Goal: Task Accomplishment & Management: Complete application form

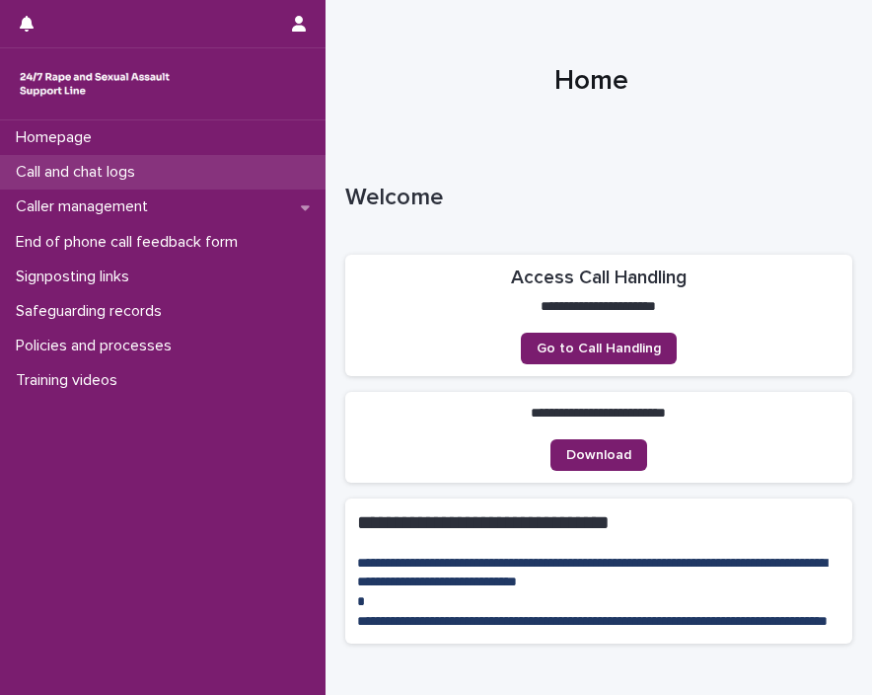
click at [137, 176] on p "Call and chat logs" at bounding box center [79, 172] width 143 height 19
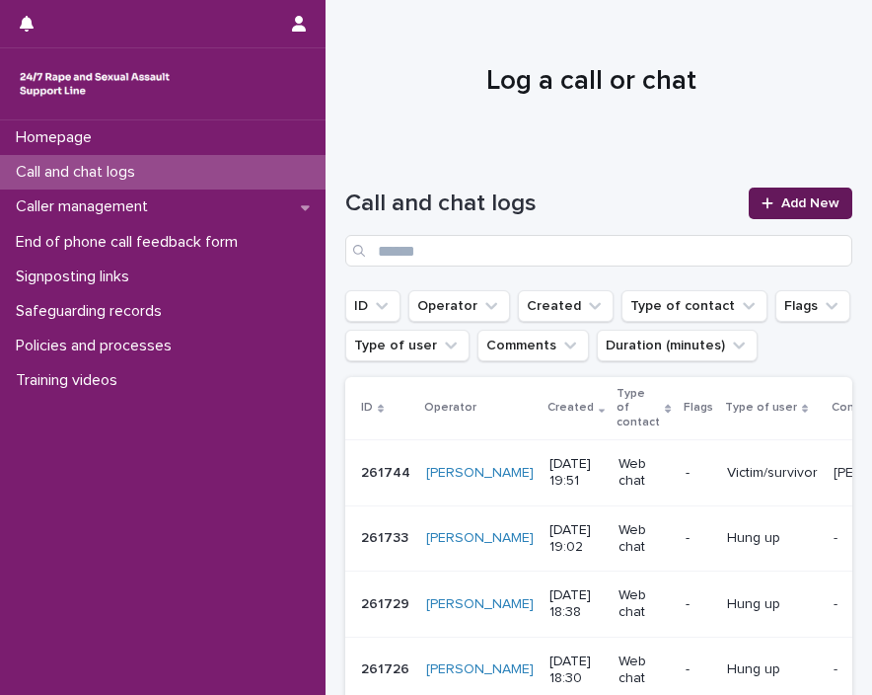
click at [797, 202] on span "Add New" at bounding box center [811, 203] width 58 height 14
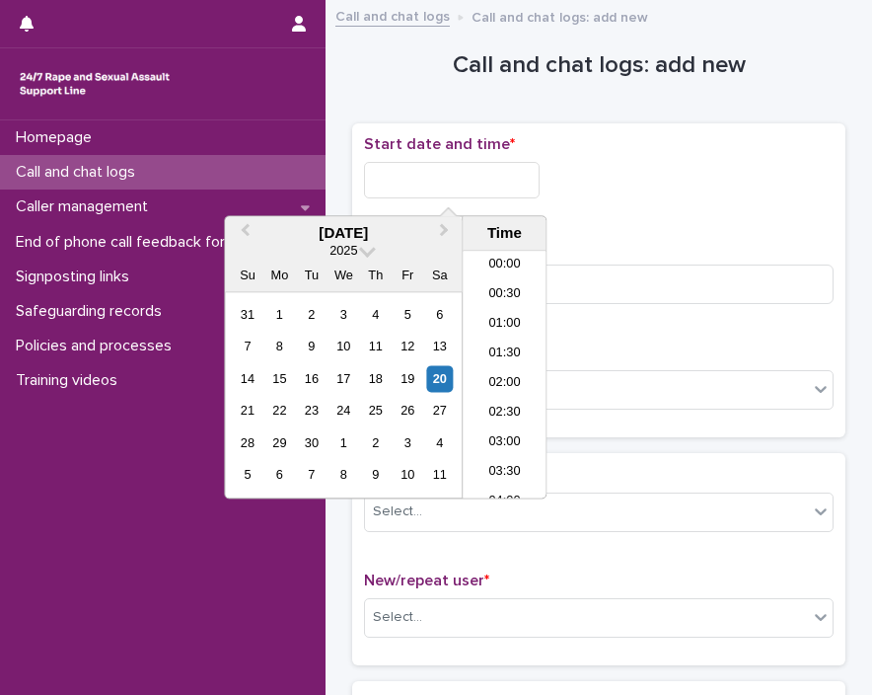
scroll to position [365, 0]
click at [408, 176] on input "text" at bounding box center [452, 180] width 176 height 37
click at [514, 367] on li "08:00" at bounding box center [505, 375] width 84 height 30
type input "**********"
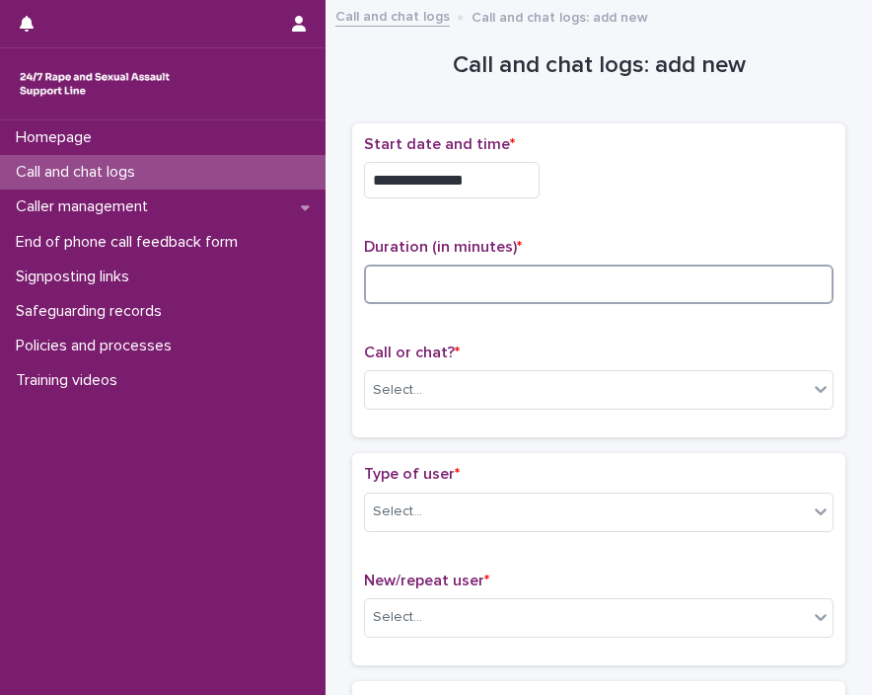
click at [482, 271] on input at bounding box center [599, 284] width 470 height 39
click at [403, 265] on input at bounding box center [599, 284] width 470 height 39
type input "*"
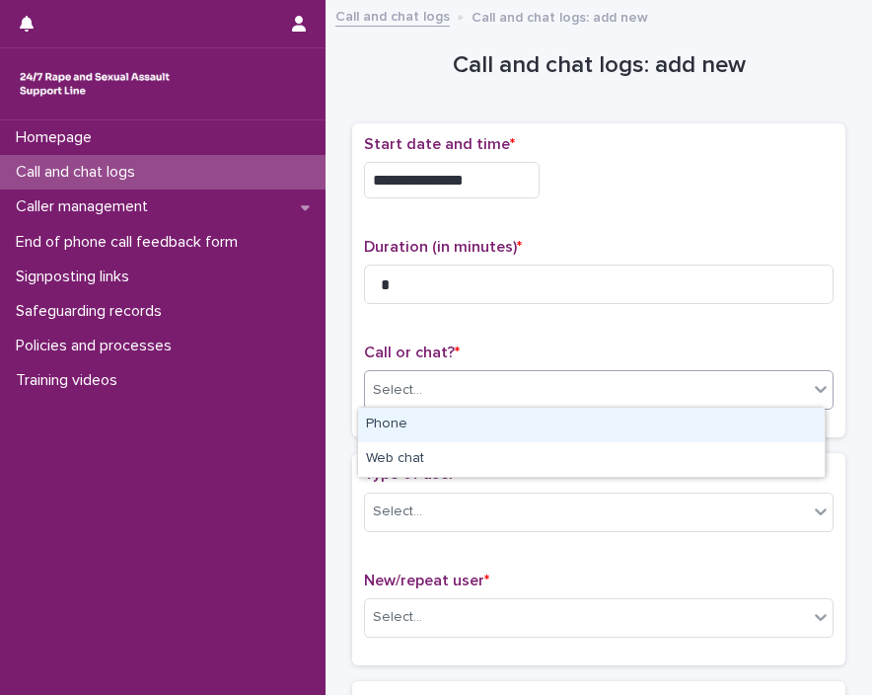
click at [438, 394] on div "Select..." at bounding box center [586, 390] width 443 height 33
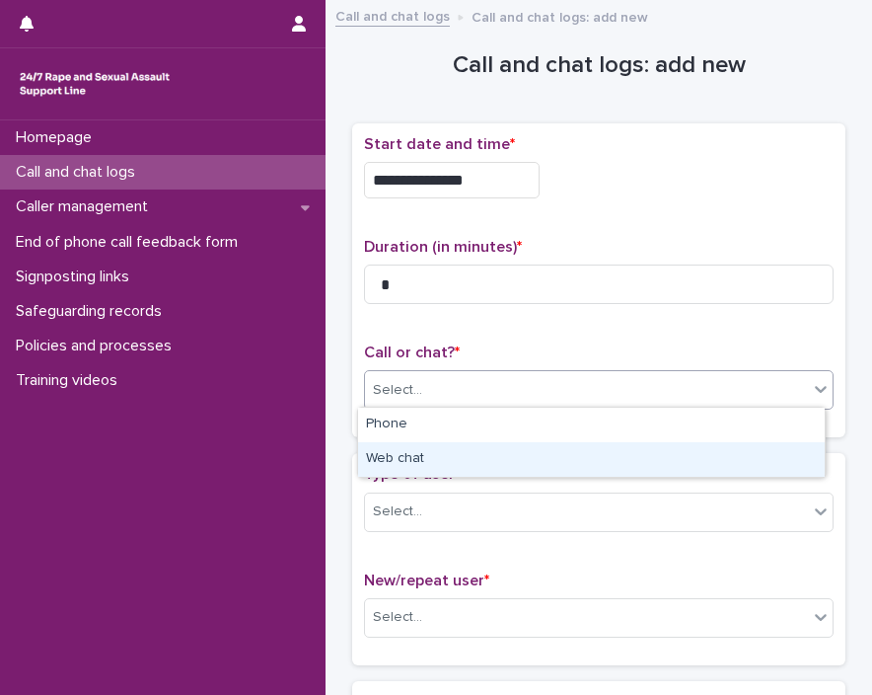
click at [438, 448] on div "Web chat" at bounding box center [591, 459] width 467 height 35
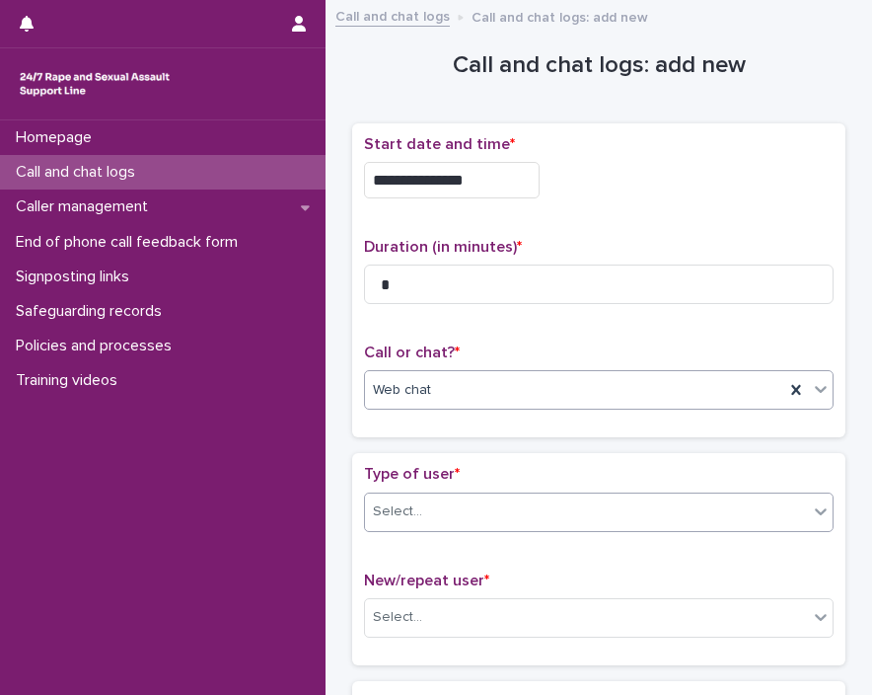
click at [443, 500] on div "Select..." at bounding box center [586, 511] width 443 height 33
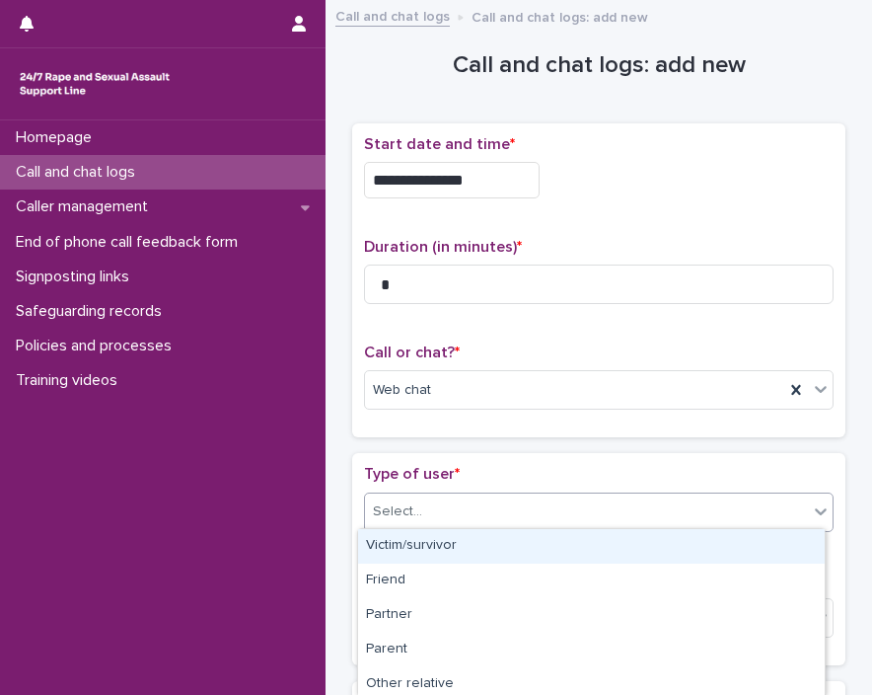
type input "*"
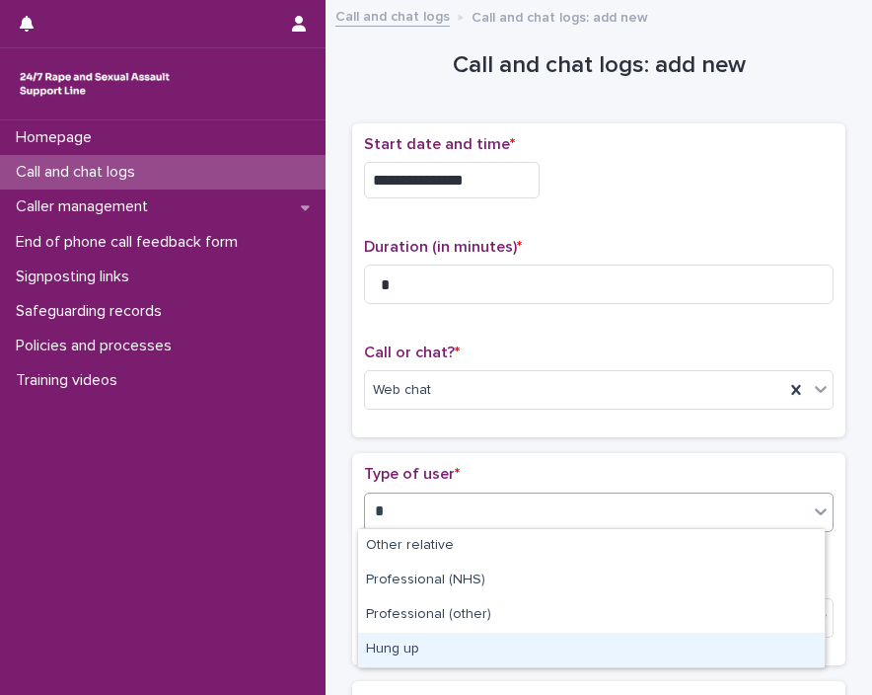
click at [402, 650] on div "Hung up" at bounding box center [591, 650] width 467 height 35
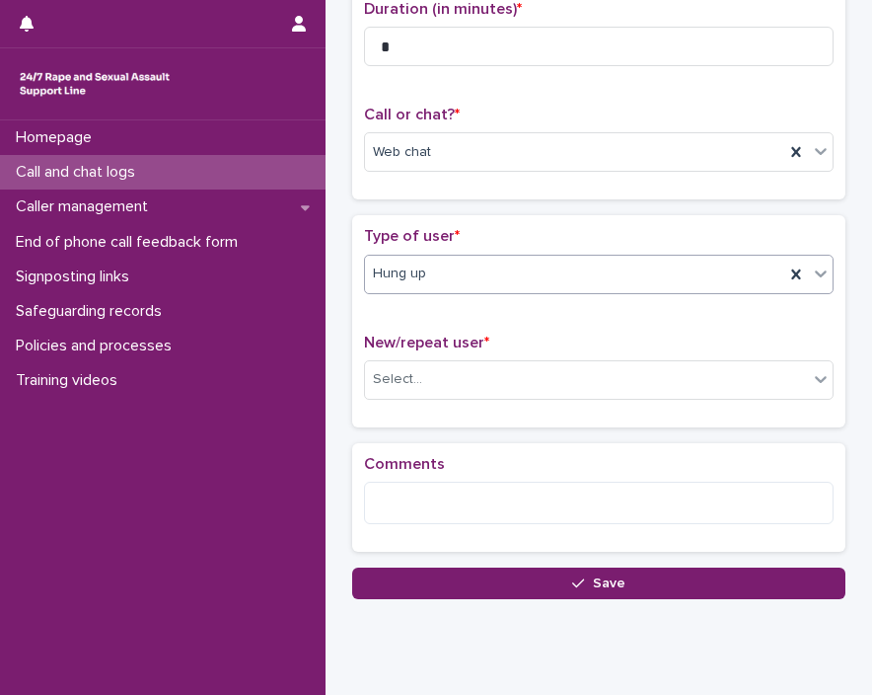
scroll to position [253, 0]
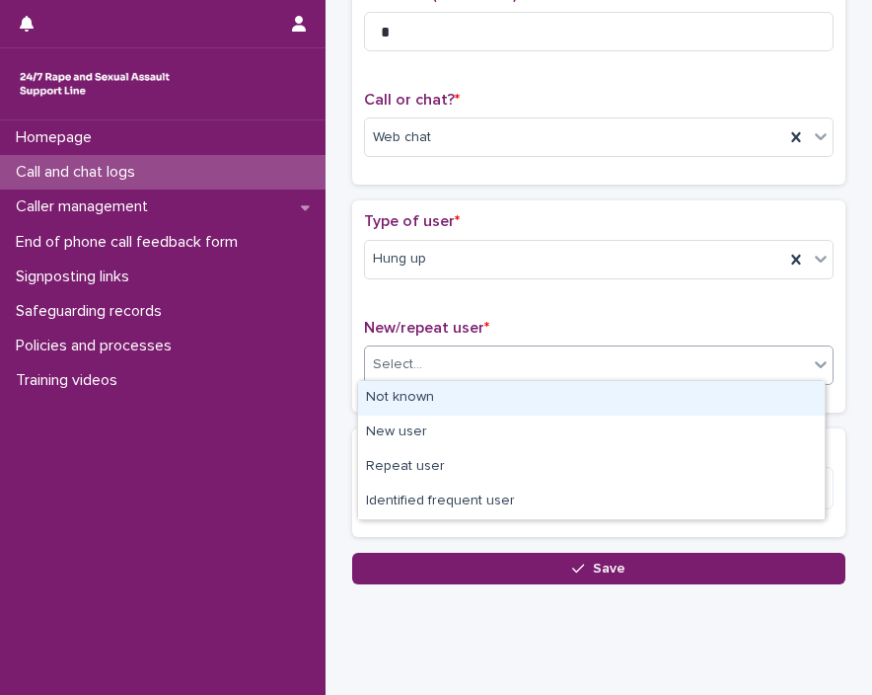
click at [569, 366] on div "Select..." at bounding box center [586, 364] width 443 height 33
click at [438, 399] on div "Not known" at bounding box center [591, 398] width 467 height 35
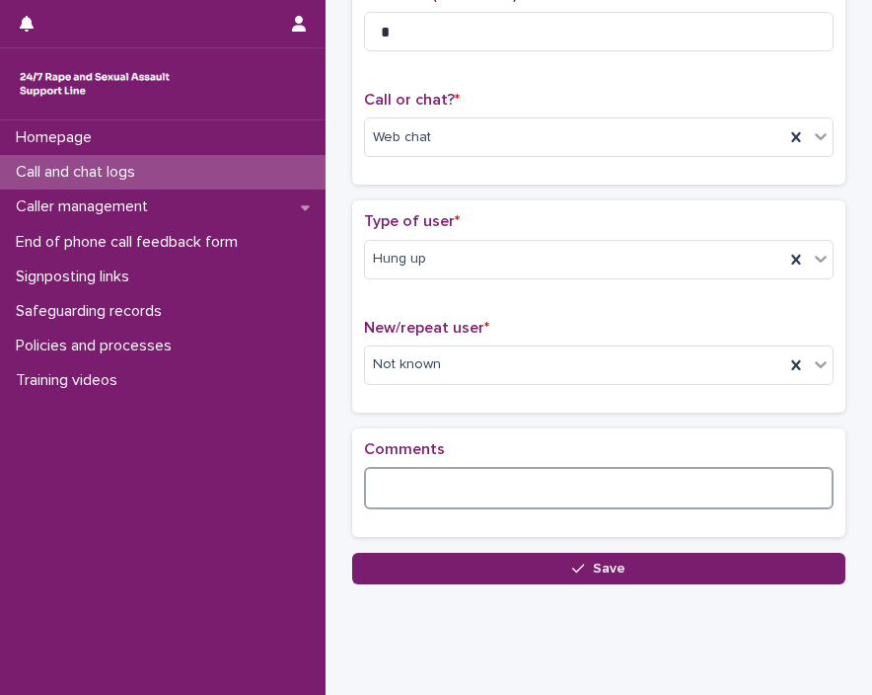
click at [470, 491] on textarea at bounding box center [599, 488] width 470 height 42
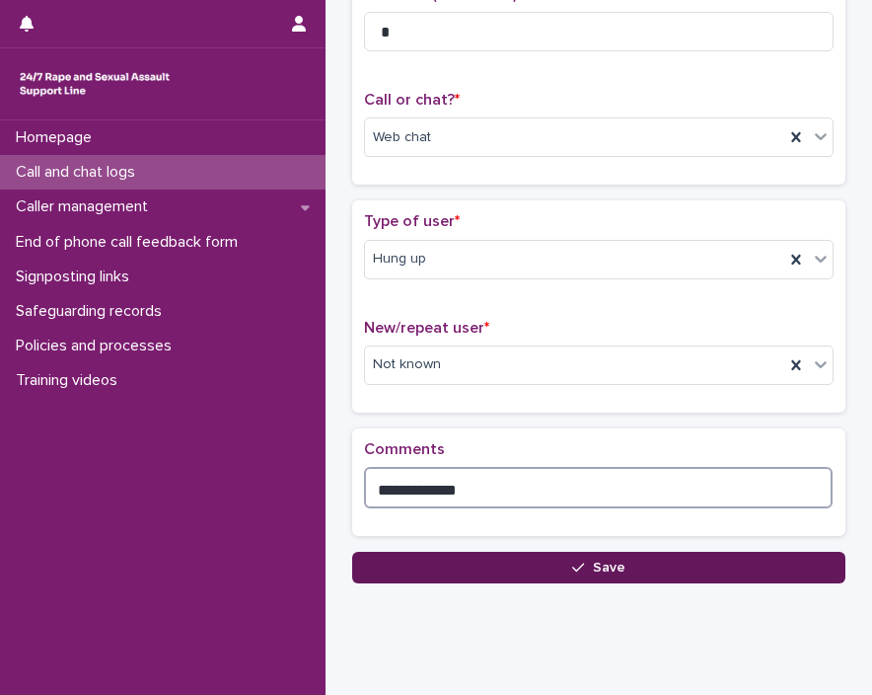
type textarea "**********"
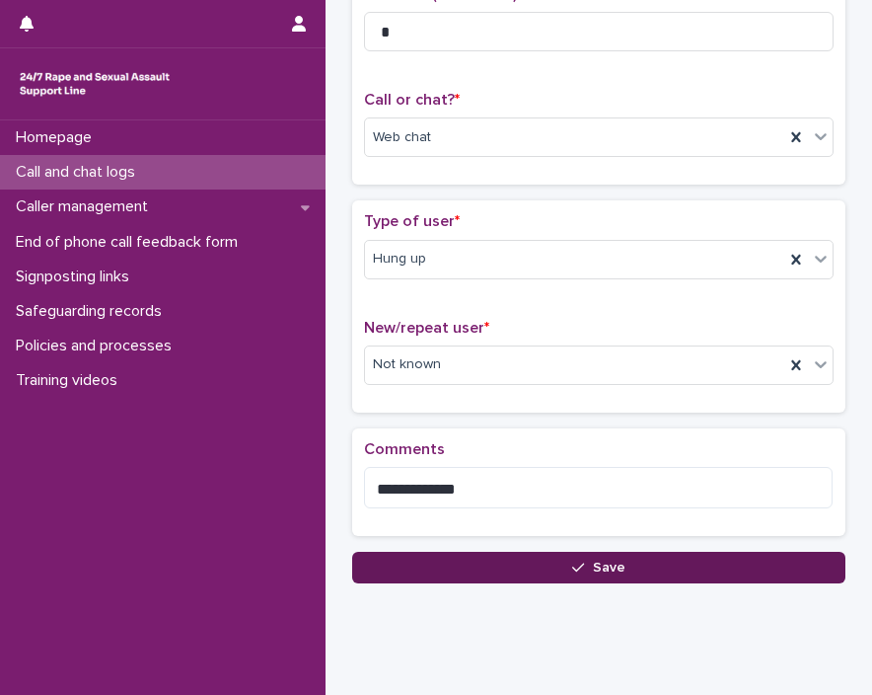
click at [493, 573] on button "Save" at bounding box center [598, 568] width 493 height 32
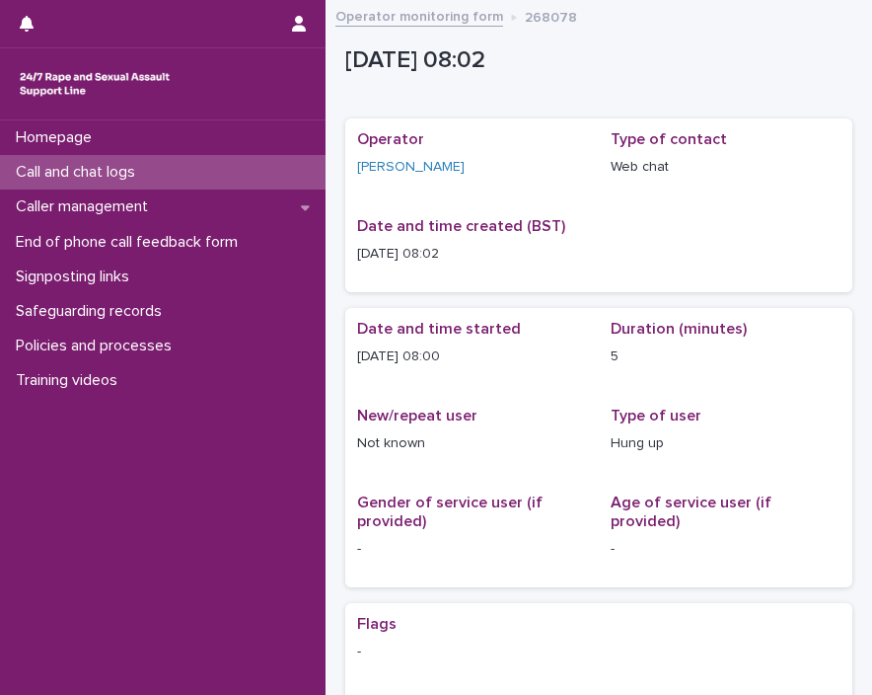
click at [177, 170] on div "Call and chat logs" at bounding box center [163, 172] width 326 height 35
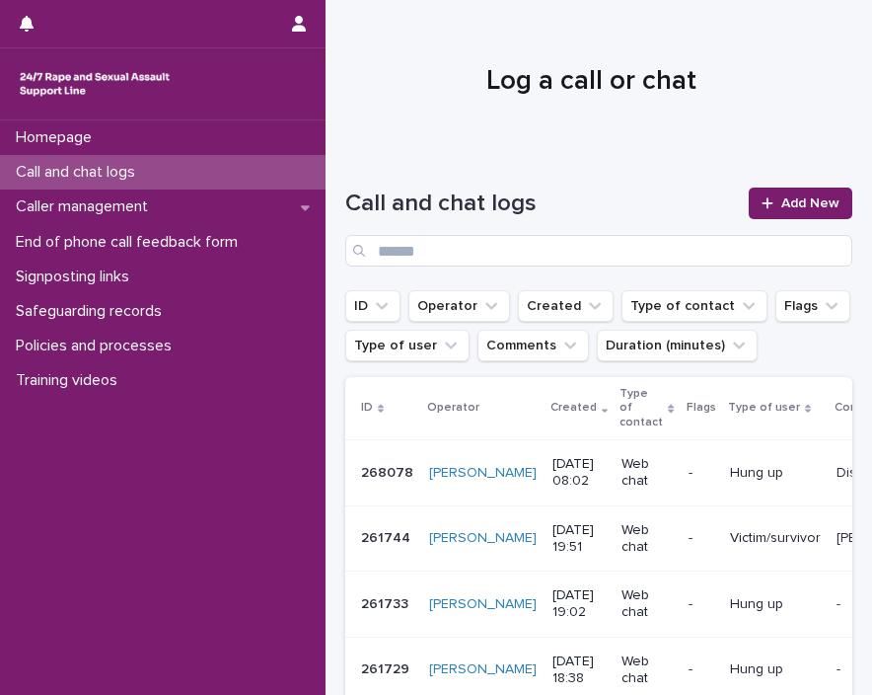
click at [177, 170] on div "Call and chat logs" at bounding box center [163, 172] width 326 height 35
click at [410, 156] on div "Call and chat logs Add New" at bounding box center [598, 219] width 507 height 142
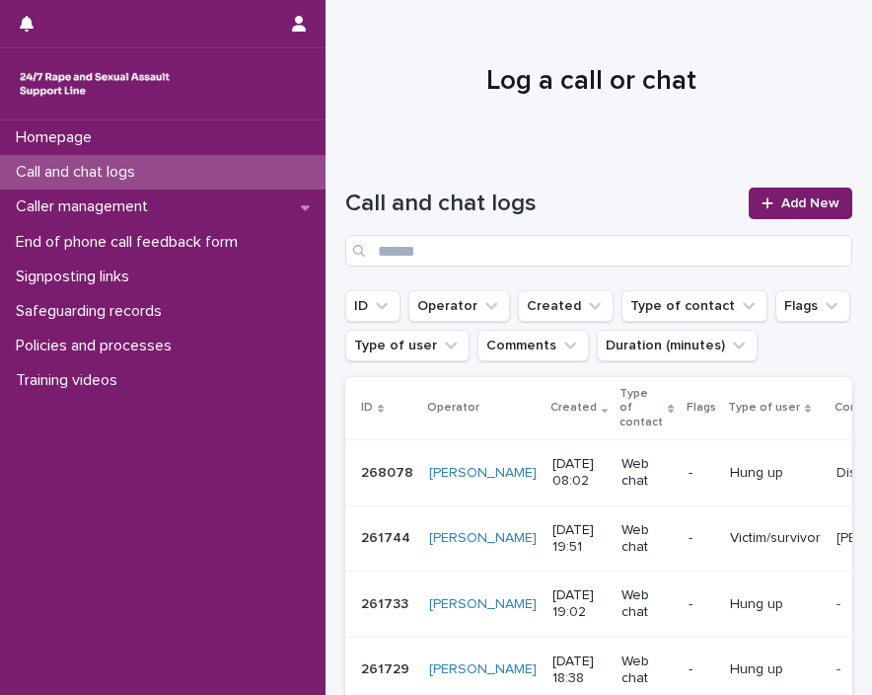
click at [659, 168] on div "Call and chat logs Add New" at bounding box center [598, 219] width 507 height 142
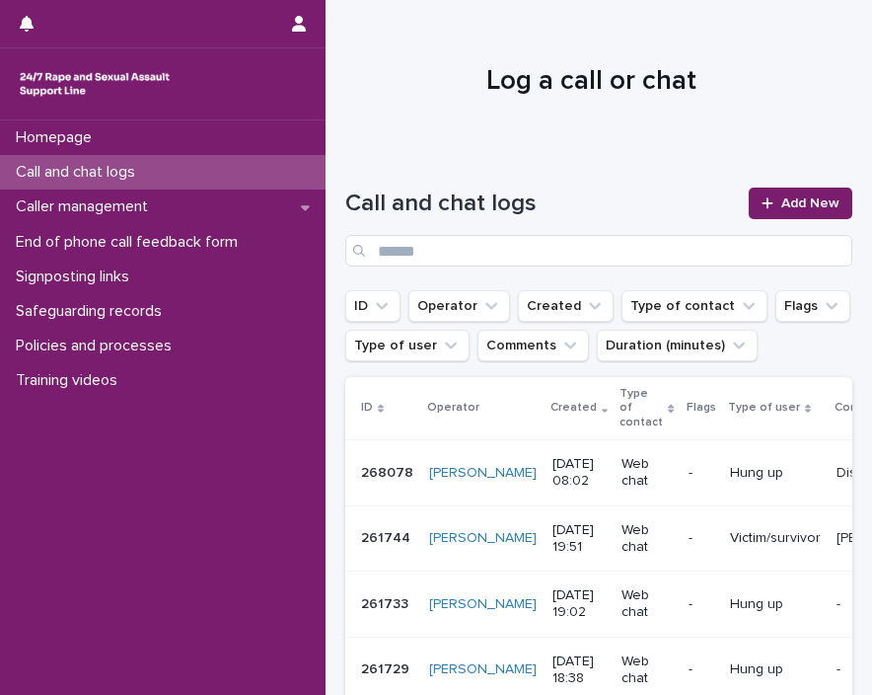
click at [659, 168] on div "Call and chat logs Add New" at bounding box center [598, 219] width 507 height 142
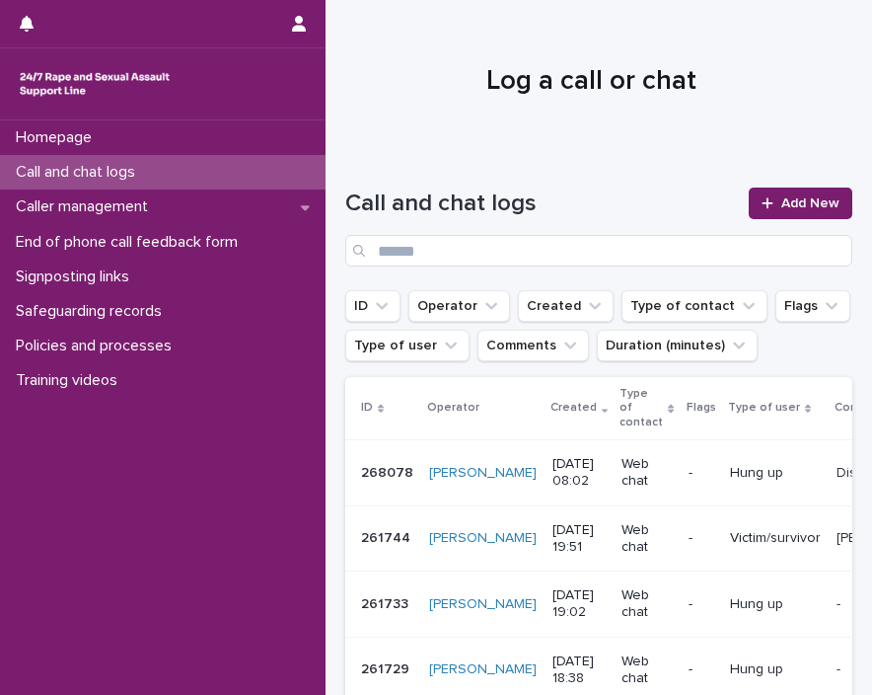
click at [659, 168] on div "Call and chat logs Add New" at bounding box center [598, 219] width 507 height 142
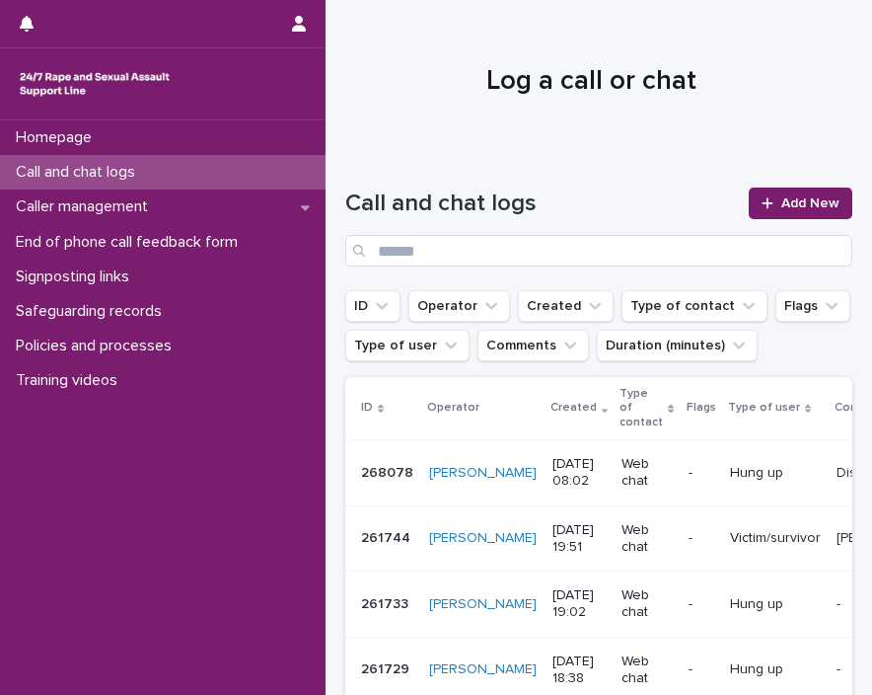
click at [659, 168] on div "Call and chat logs Add New" at bounding box center [598, 219] width 507 height 142
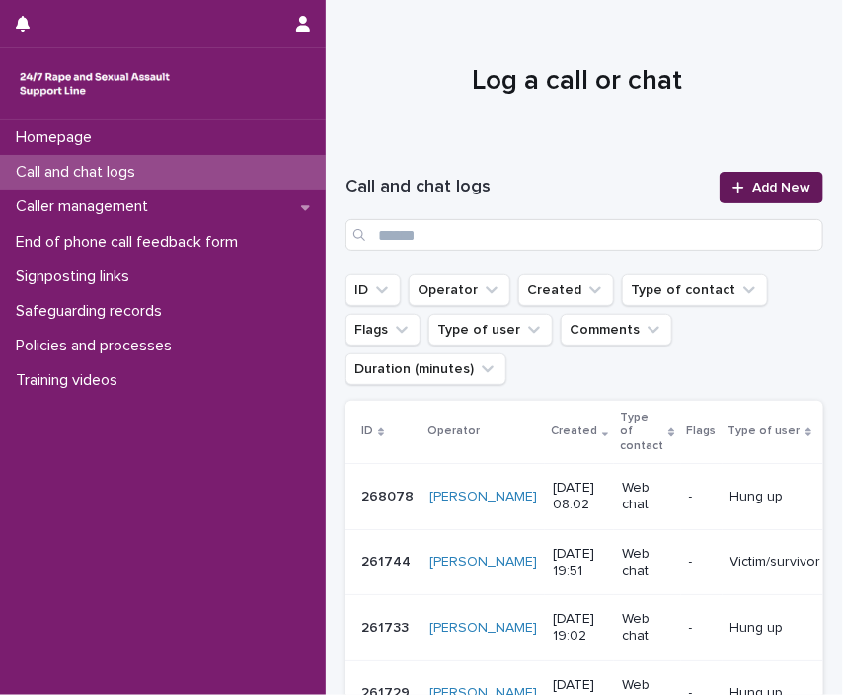
click at [762, 186] on span "Add New" at bounding box center [781, 188] width 58 height 14
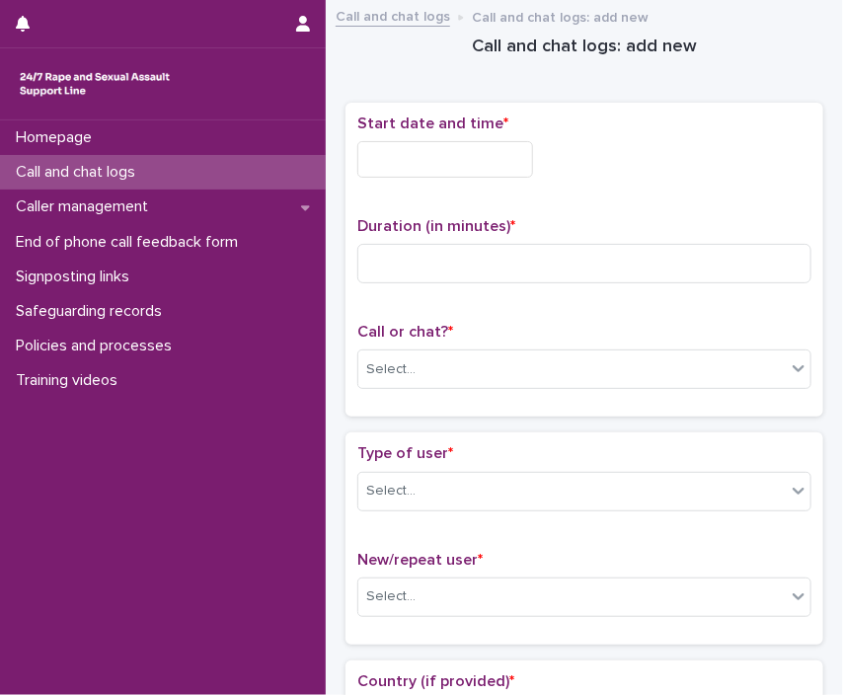
click at [473, 153] on input "text" at bounding box center [445, 159] width 176 height 37
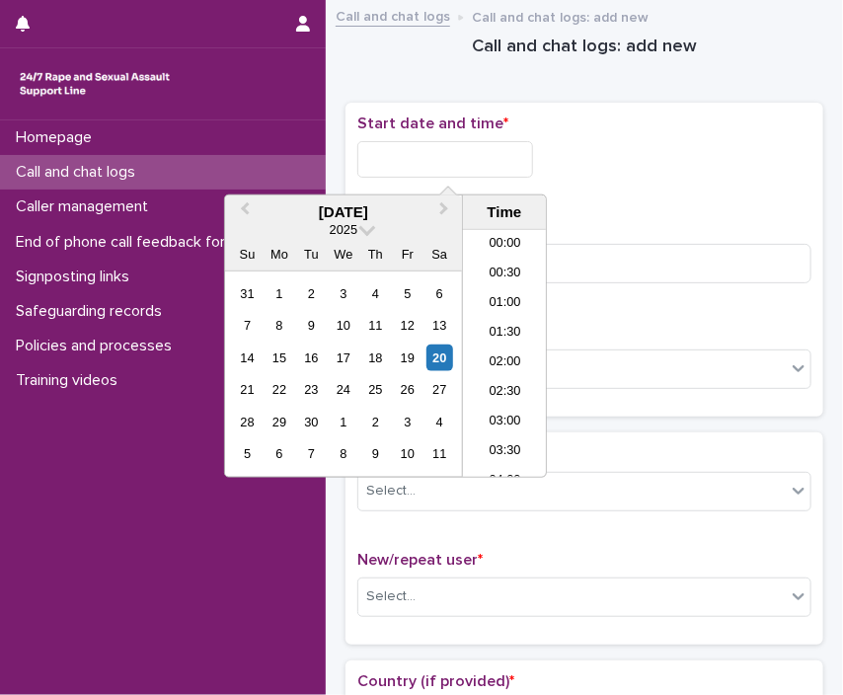
scroll to position [365, 0]
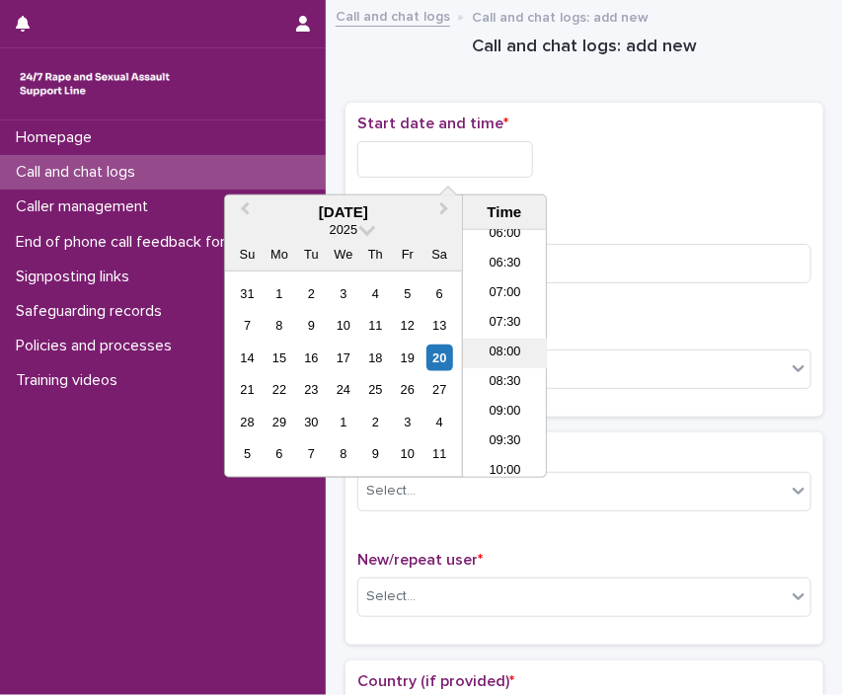
click at [505, 346] on li "08:00" at bounding box center [505, 354] width 84 height 30
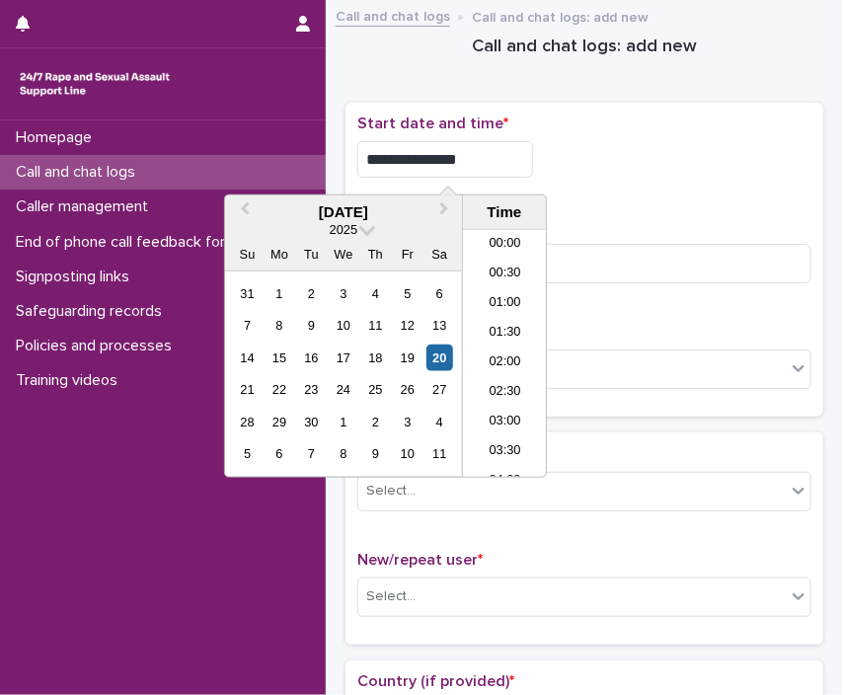
click at [466, 154] on input "**********" at bounding box center [445, 159] width 176 height 37
type input "**********"
click at [610, 165] on div "**********" at bounding box center [584, 159] width 454 height 37
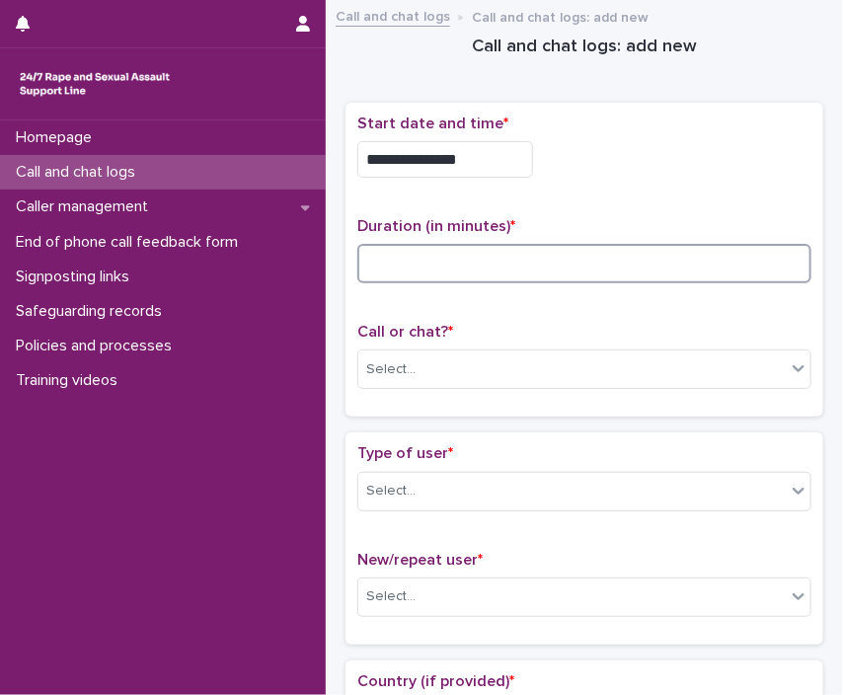
click at [507, 267] on input at bounding box center [584, 263] width 454 height 39
type input "**"
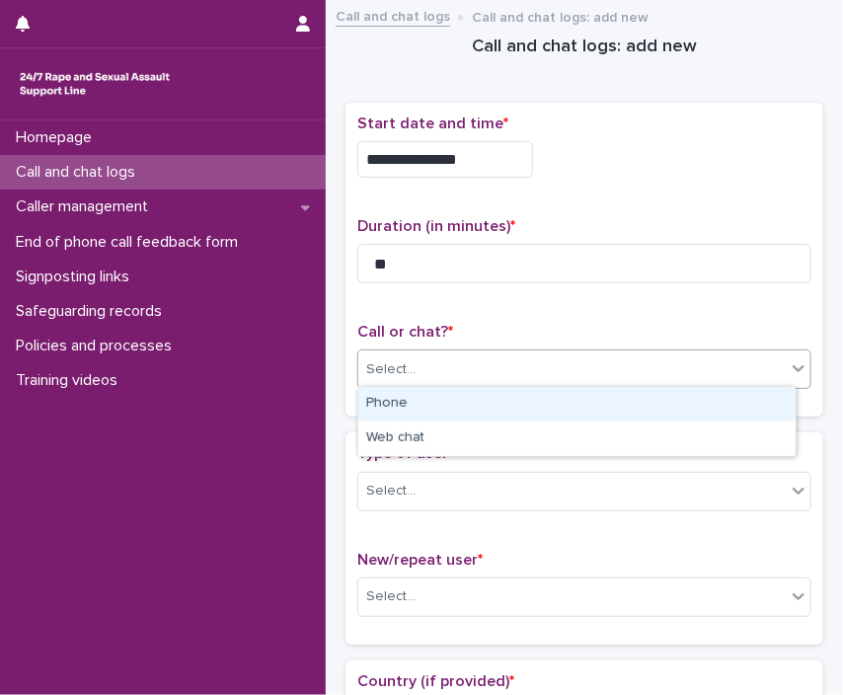
click at [489, 349] on div "Select..." at bounding box center [584, 368] width 454 height 39
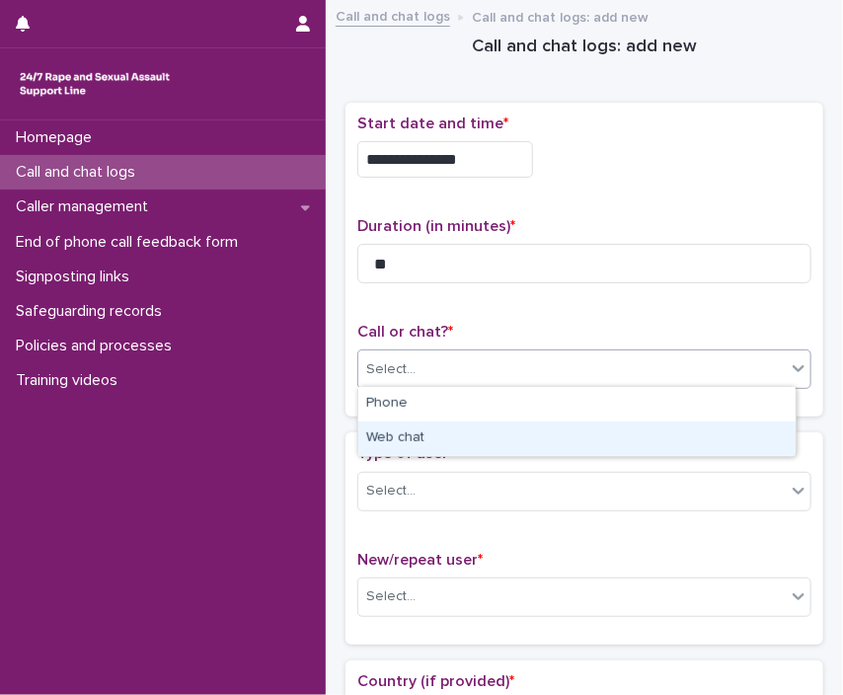
click at [425, 435] on div "Web chat" at bounding box center [576, 438] width 437 height 35
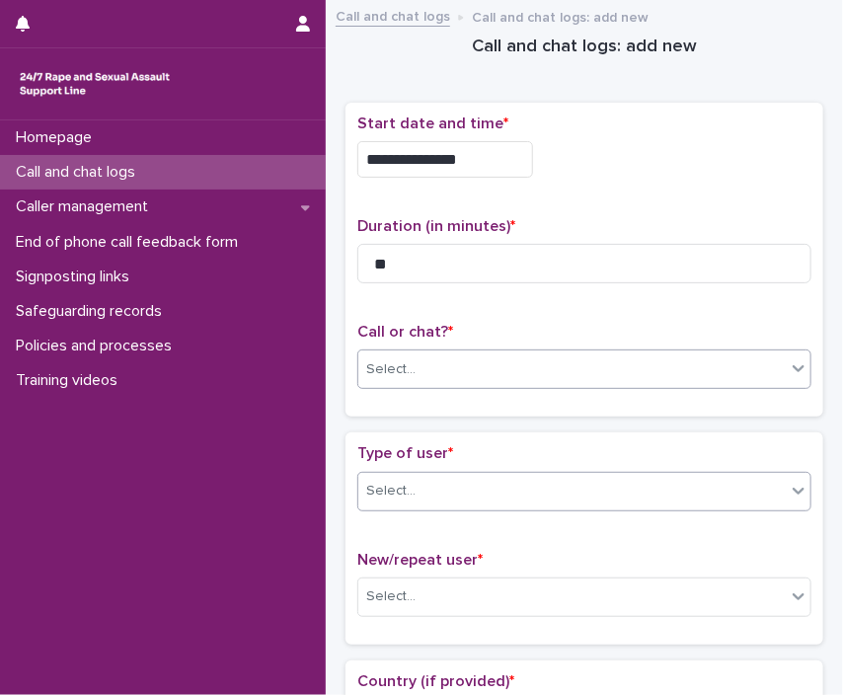
click at [417, 482] on div "Select..." at bounding box center [571, 491] width 427 height 33
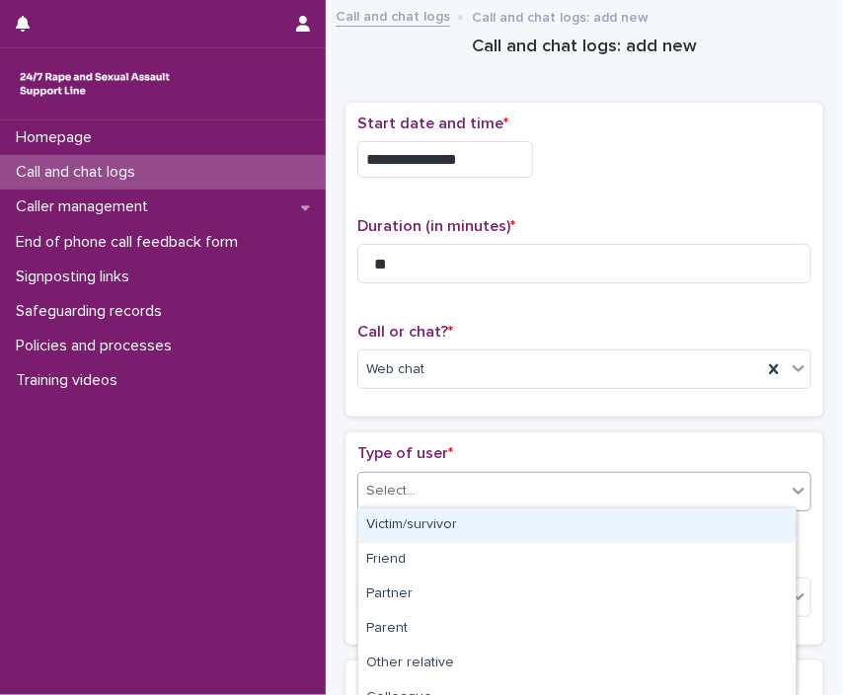
click at [402, 528] on div "Victim/survivor" at bounding box center [576, 525] width 437 height 35
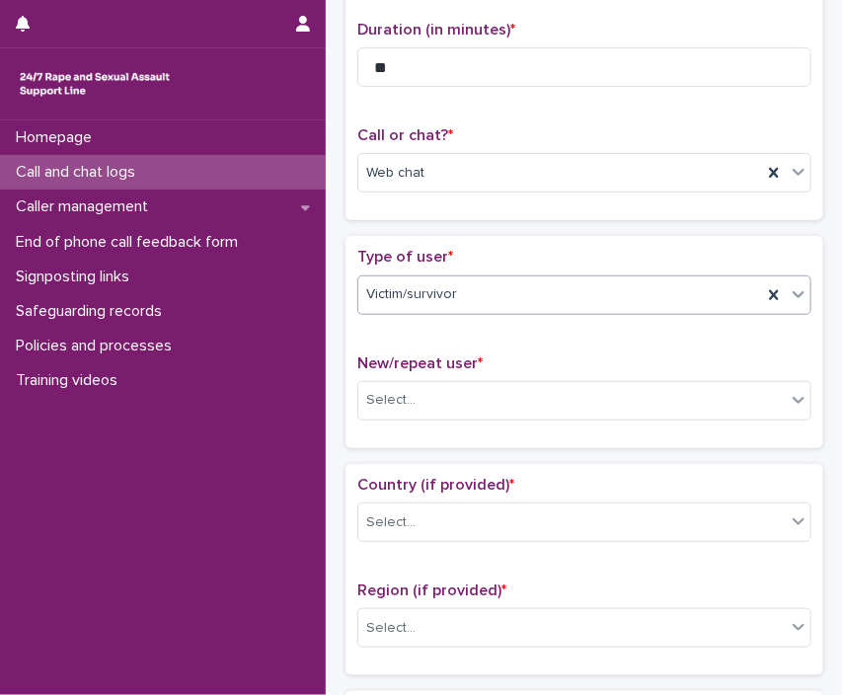
scroll to position [300, 0]
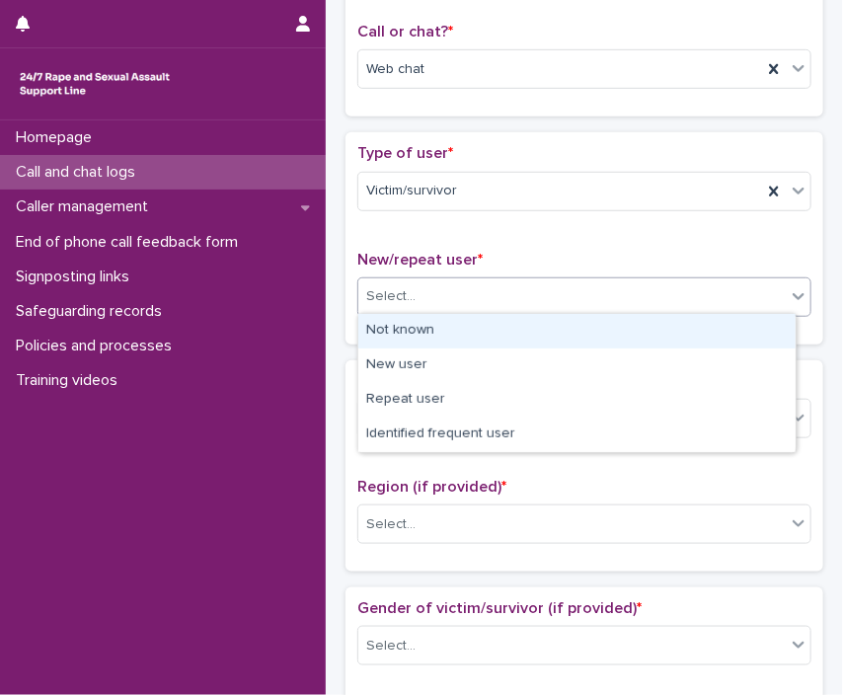
click at [511, 288] on div "Select..." at bounding box center [571, 296] width 427 height 33
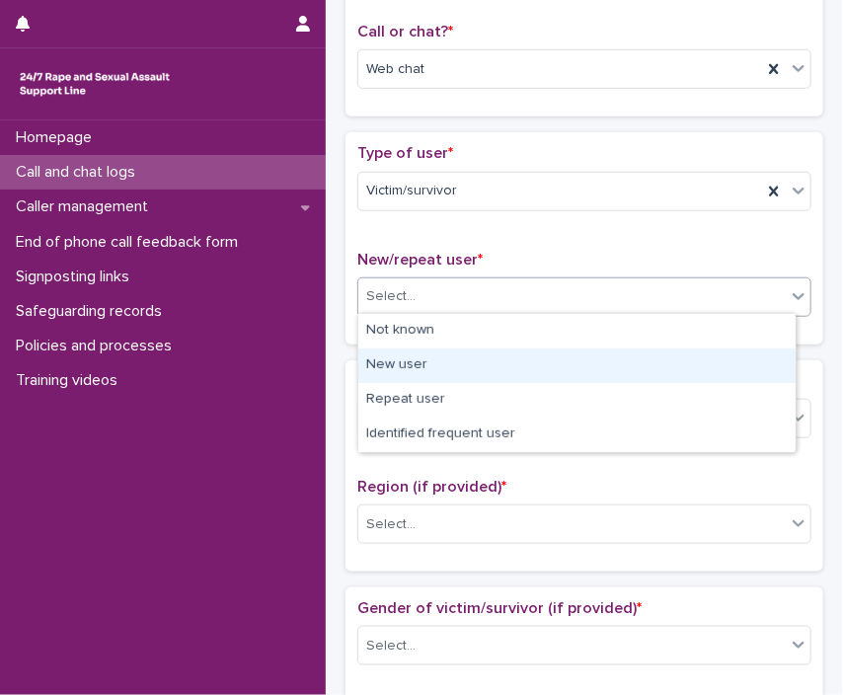
click at [424, 361] on div "New user" at bounding box center [576, 365] width 437 height 35
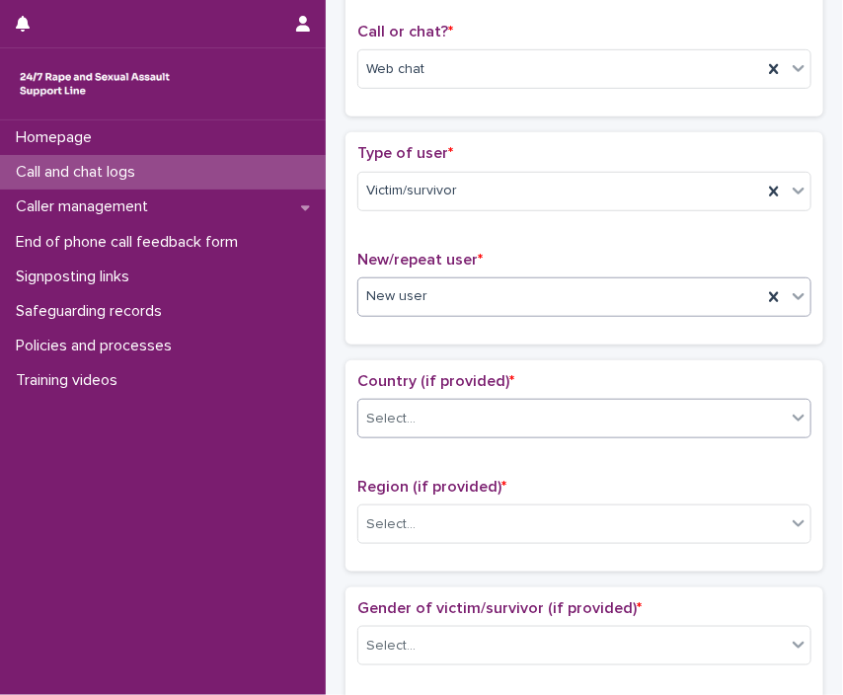
click at [424, 405] on div "Select..." at bounding box center [571, 419] width 427 height 33
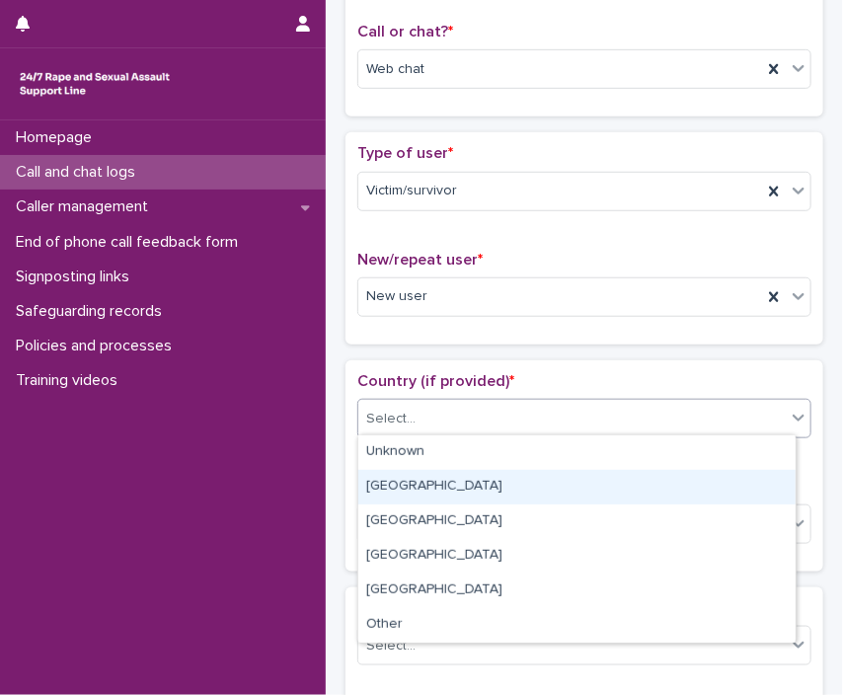
click at [407, 483] on div "[GEOGRAPHIC_DATA]" at bounding box center [576, 487] width 437 height 35
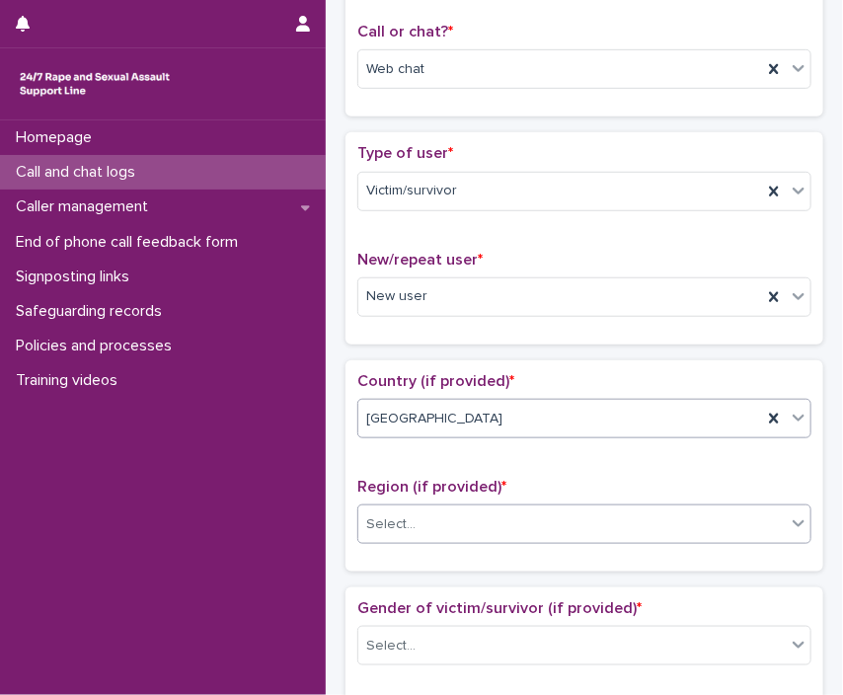
click at [417, 514] on div at bounding box center [418, 524] width 2 height 21
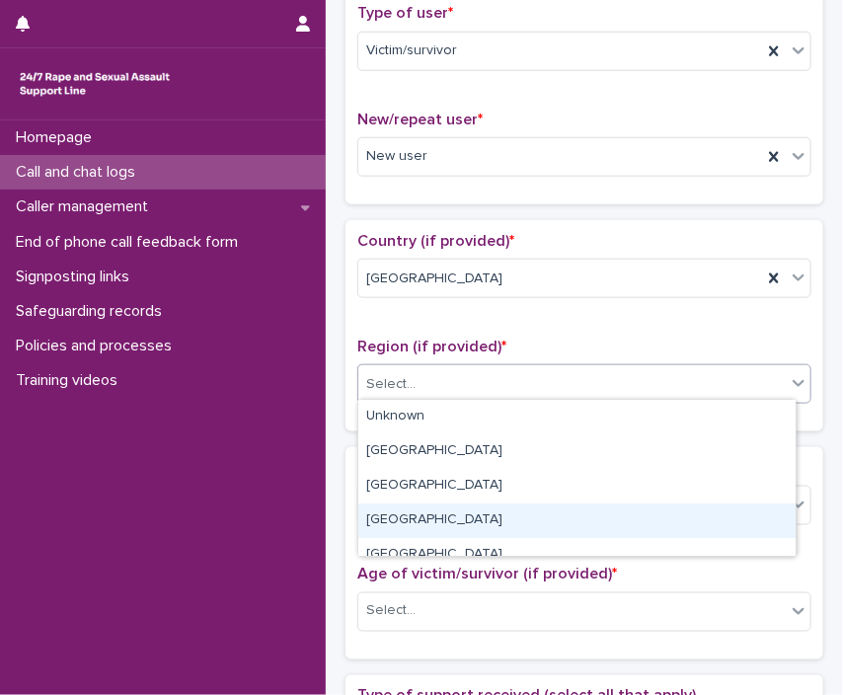
scroll to position [135, 0]
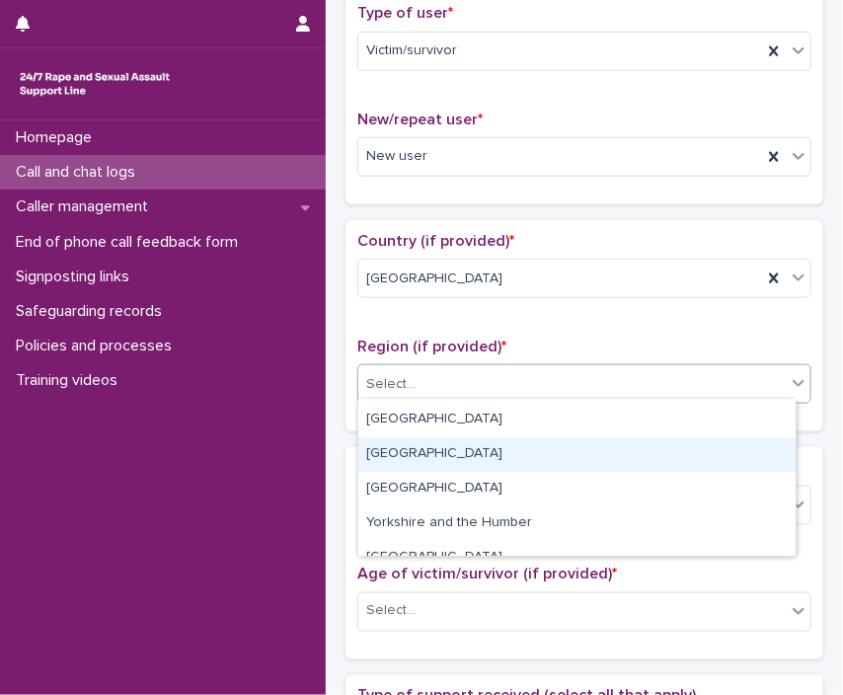
click at [433, 458] on div "[GEOGRAPHIC_DATA]" at bounding box center [576, 454] width 437 height 35
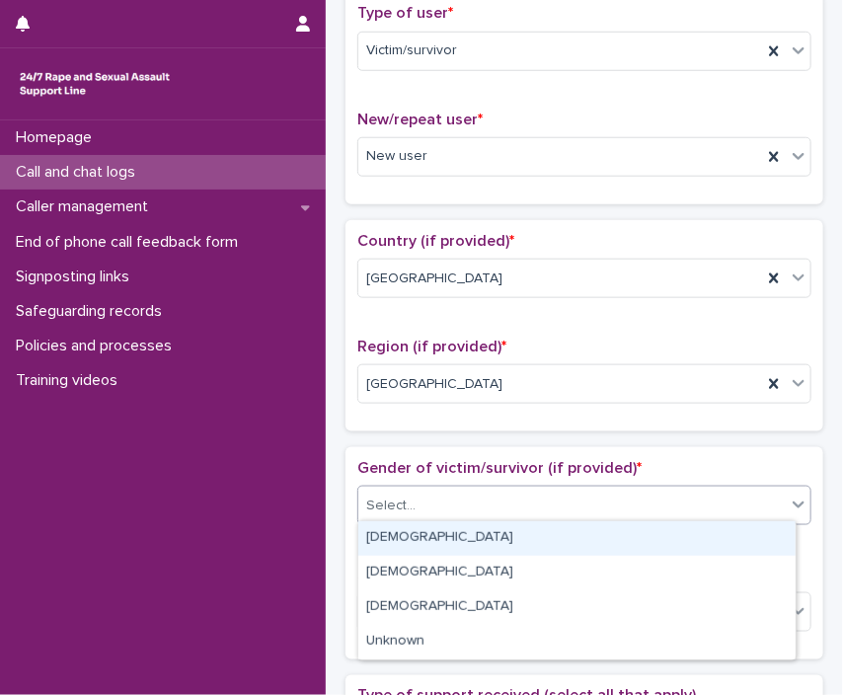
click at [490, 505] on div "Select..." at bounding box center [571, 506] width 427 height 33
click at [473, 529] on div "[DEMOGRAPHIC_DATA]" at bounding box center [576, 538] width 437 height 35
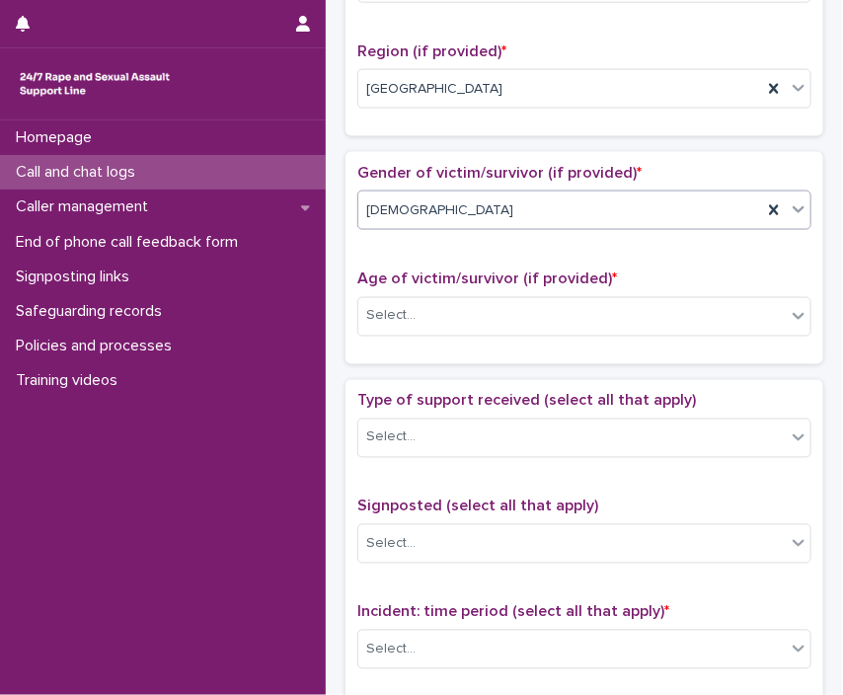
scroll to position [787, 0]
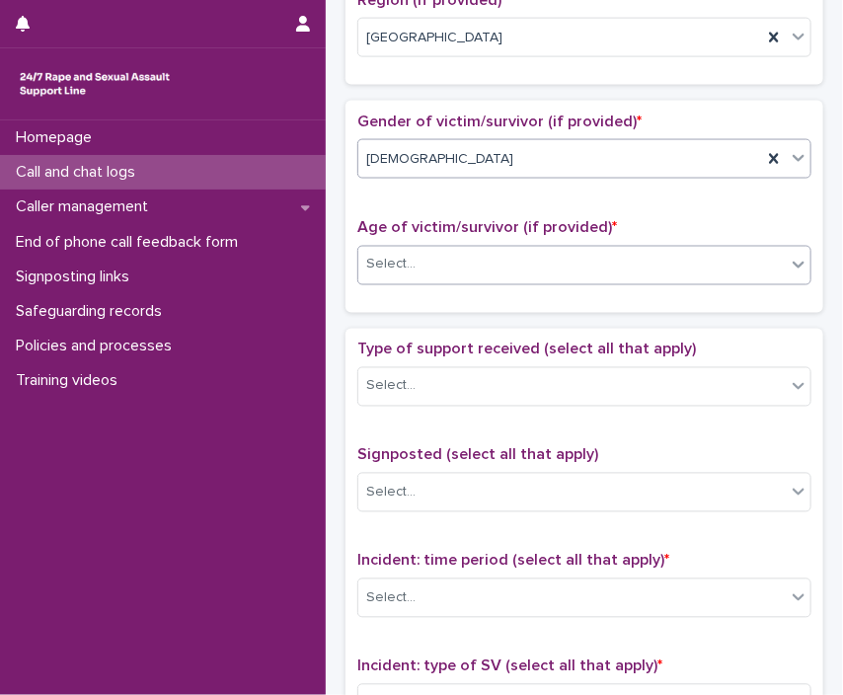
click at [516, 271] on div "Select..." at bounding box center [571, 265] width 427 height 33
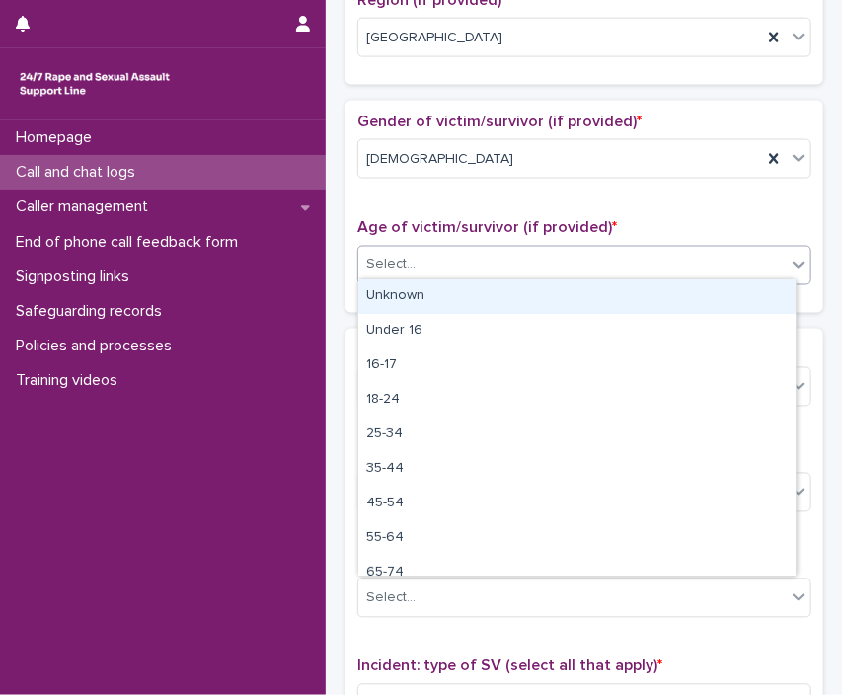
click at [511, 283] on div "Unknown" at bounding box center [576, 296] width 437 height 35
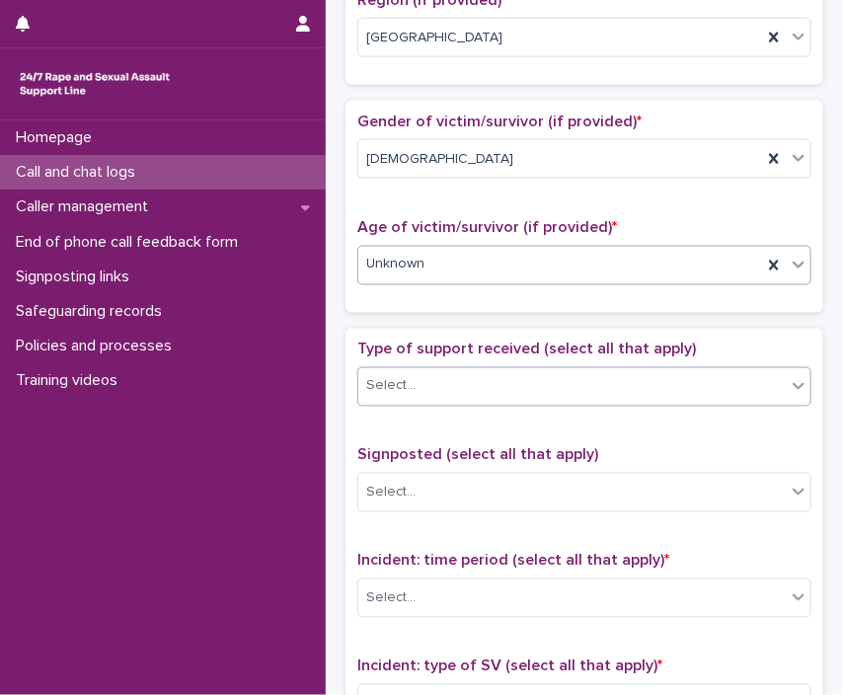
click at [507, 375] on div "Select..." at bounding box center [571, 386] width 427 height 33
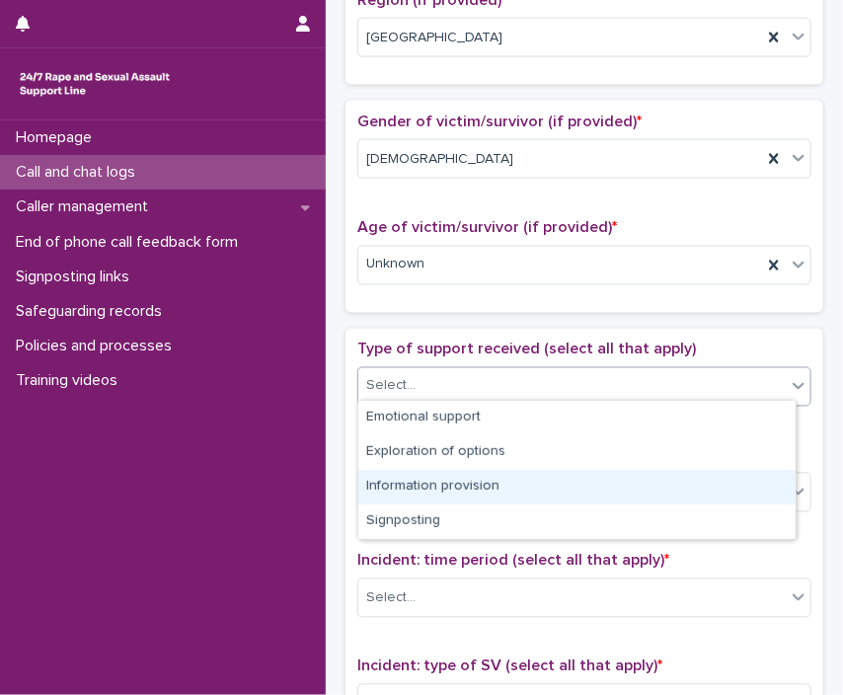
click at [455, 487] on div "Information provision" at bounding box center [576, 487] width 437 height 35
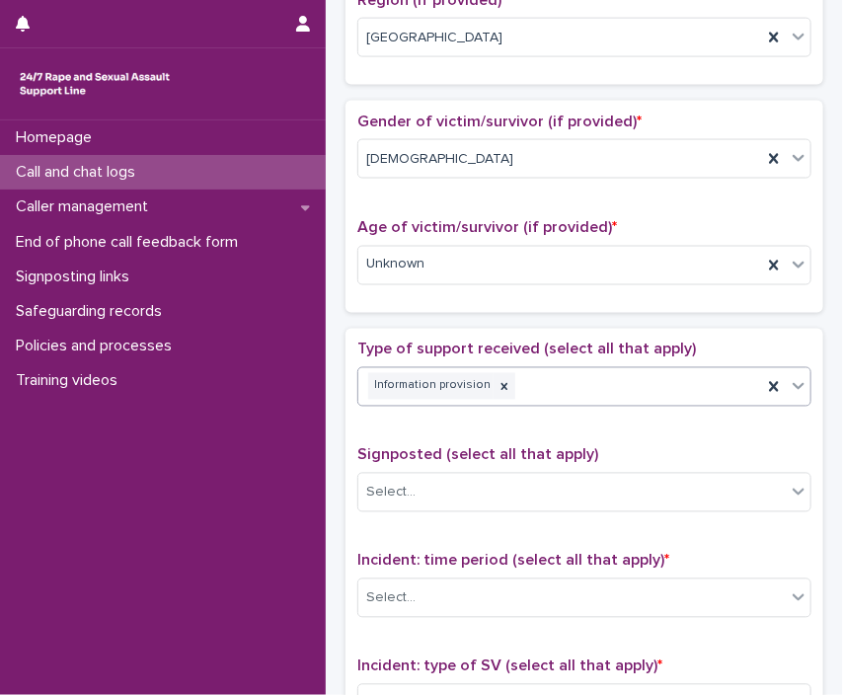
click at [558, 379] on div "Information provision" at bounding box center [560, 386] width 404 height 35
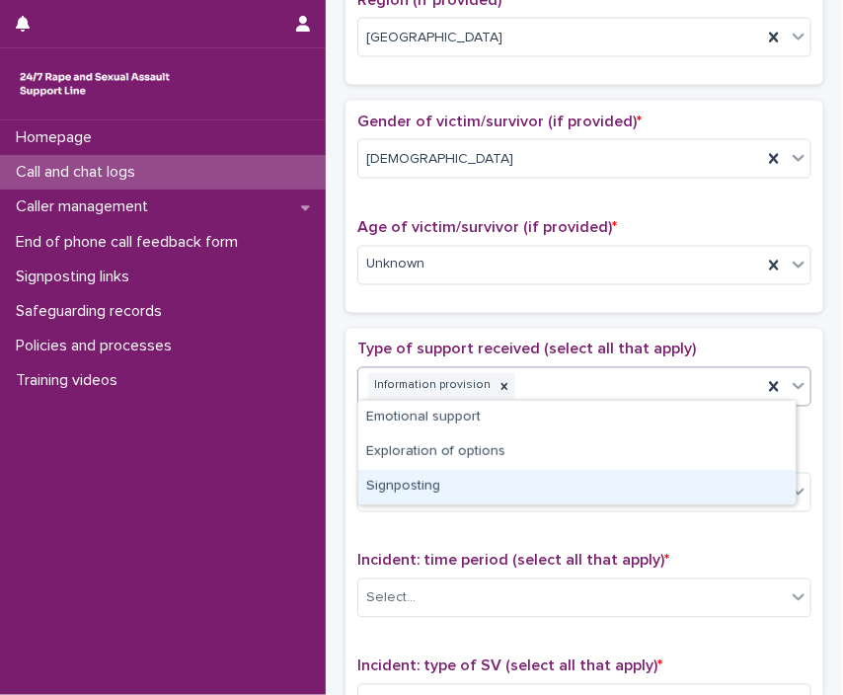
click at [458, 485] on div "Signposting" at bounding box center [576, 487] width 437 height 35
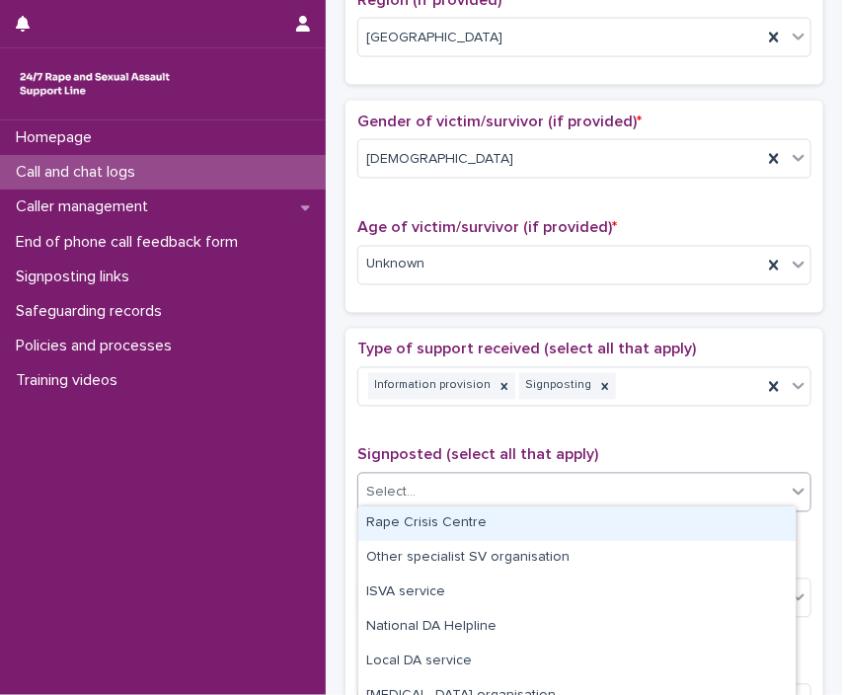
click at [458, 485] on div "Select..." at bounding box center [571, 493] width 427 height 33
click at [450, 517] on div "Rape Crisis Centre" at bounding box center [576, 523] width 437 height 35
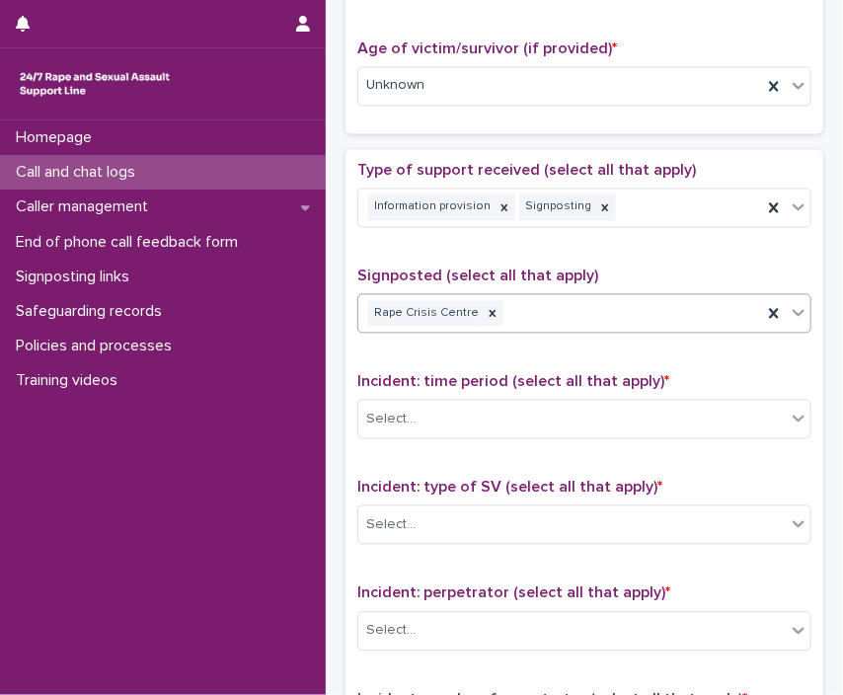
scroll to position [1012, 0]
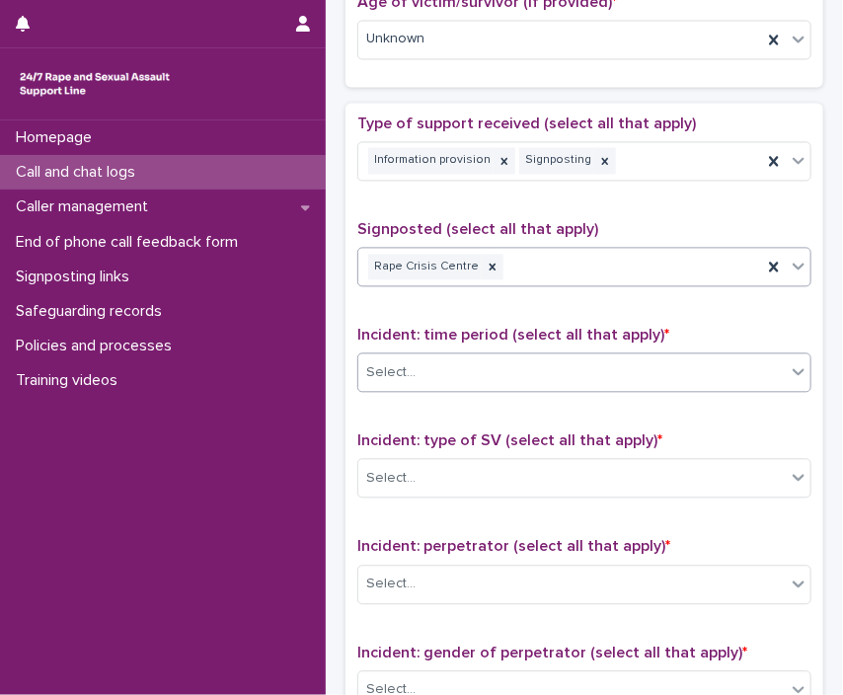
click at [509, 361] on div "Select..." at bounding box center [571, 373] width 427 height 33
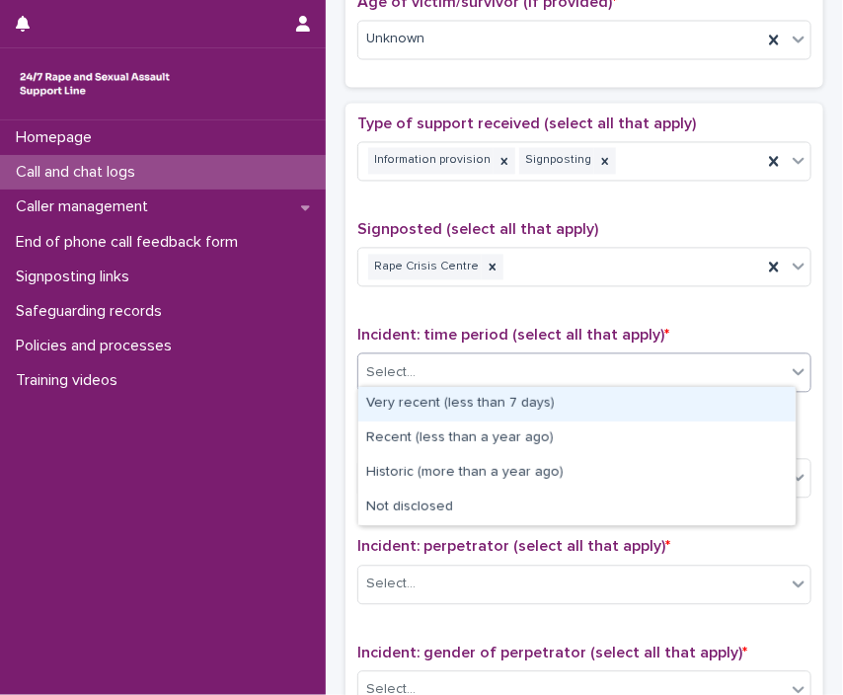
click at [486, 404] on div "Very recent (less than 7 days)" at bounding box center [576, 404] width 437 height 35
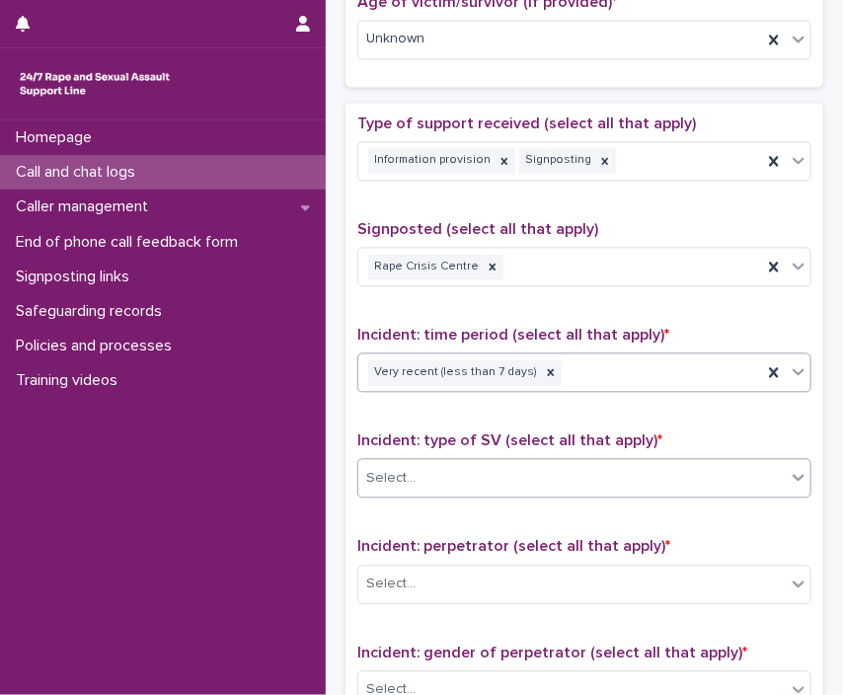
click at [474, 459] on div "Select..." at bounding box center [584, 478] width 454 height 39
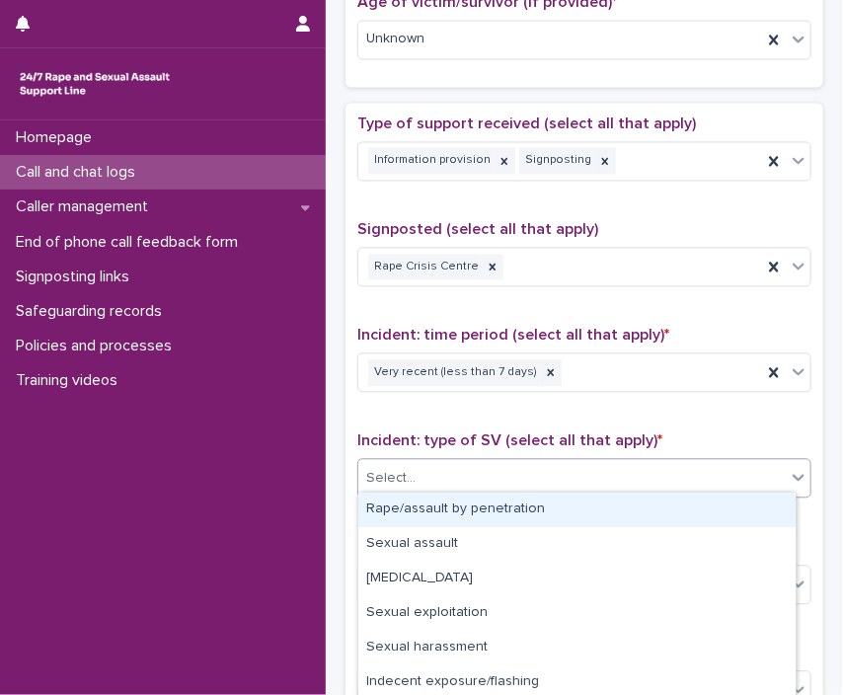
click at [513, 470] on div "Select..." at bounding box center [571, 479] width 427 height 33
click at [494, 500] on div "Rape/assault by penetration" at bounding box center [576, 509] width 437 height 35
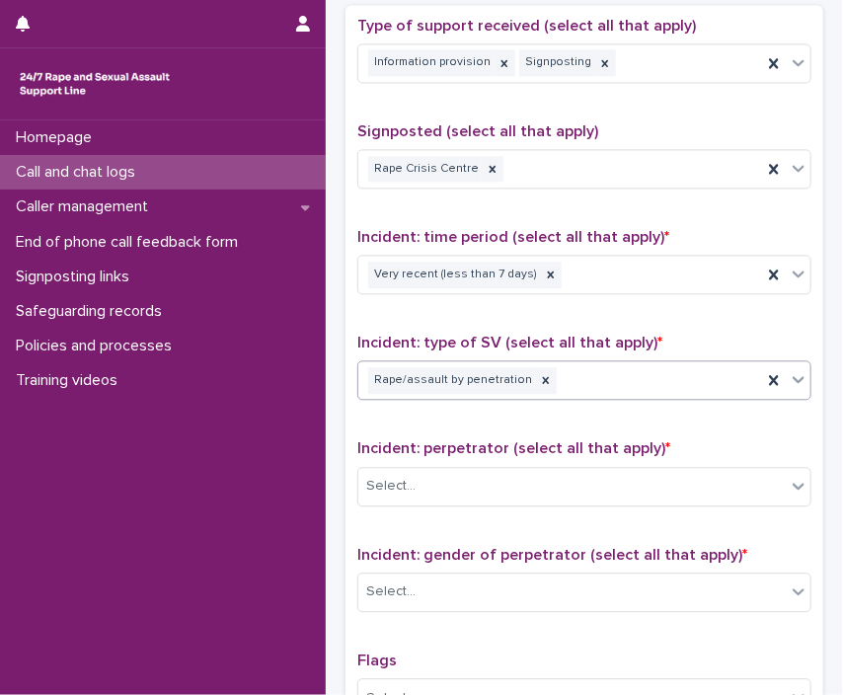
scroll to position [1113, 0]
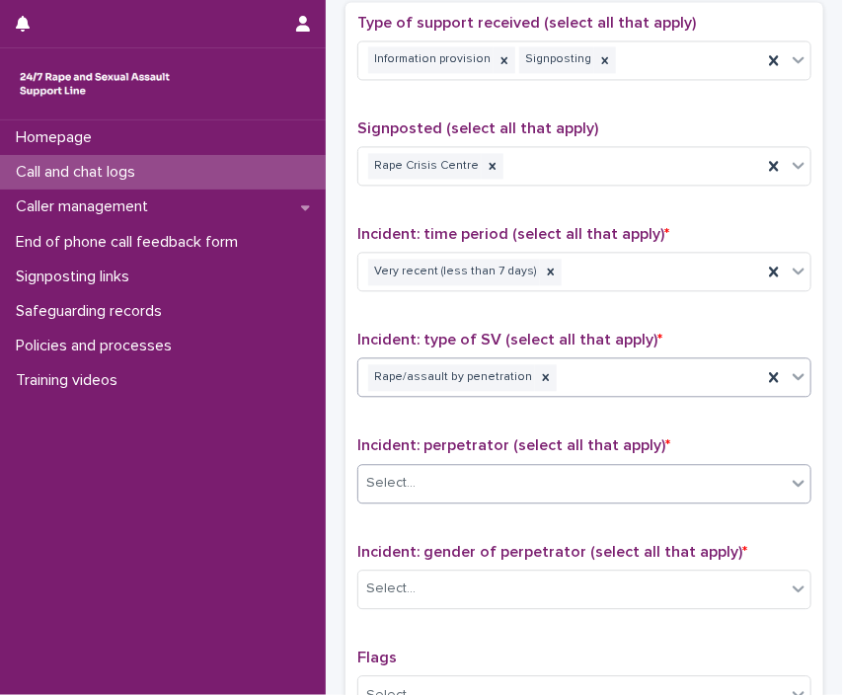
click at [626, 475] on div "Select..." at bounding box center [571, 483] width 427 height 33
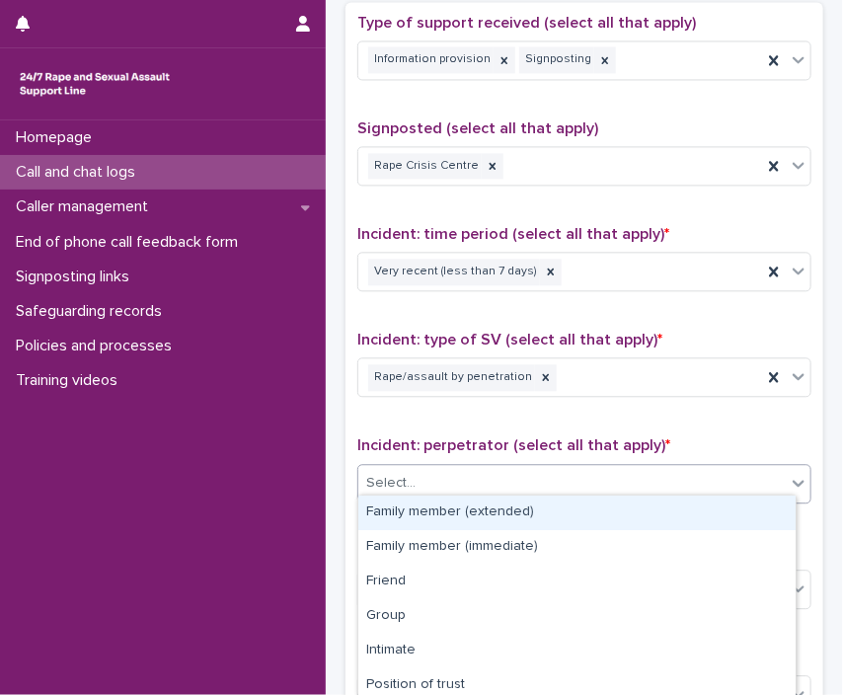
type input "*"
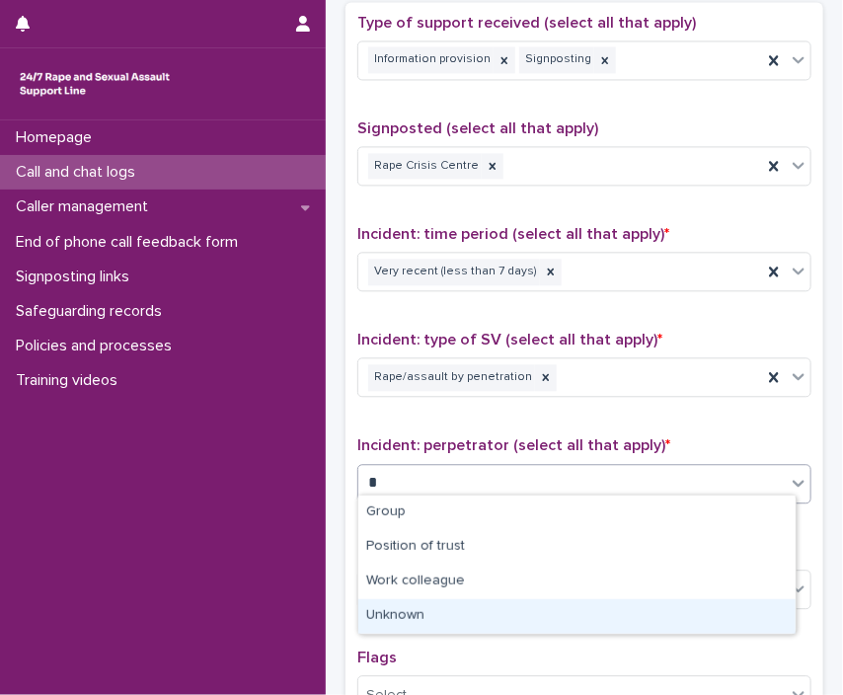
click at [476, 615] on div "Unknown" at bounding box center [576, 616] width 437 height 35
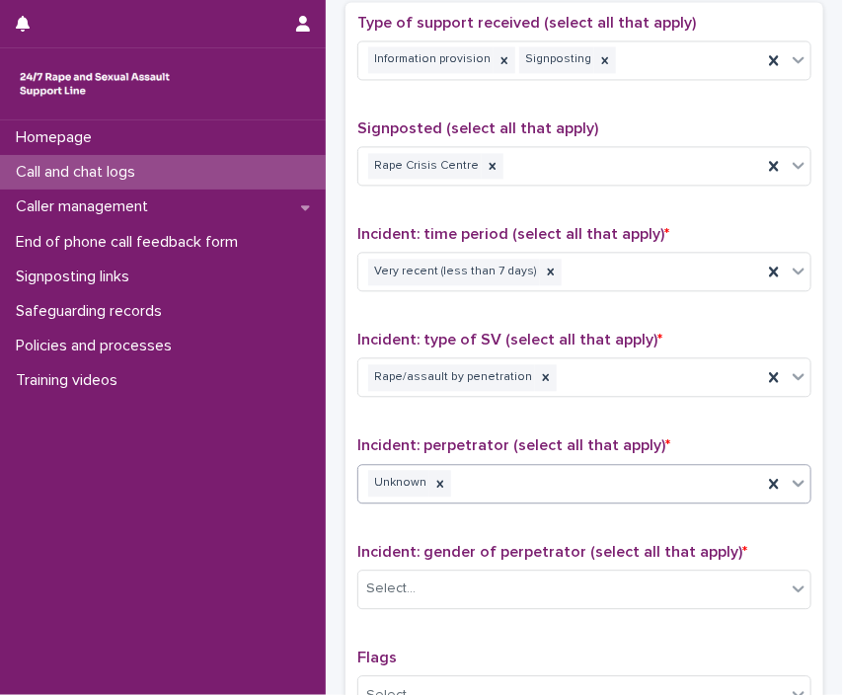
scroll to position [1323, 0]
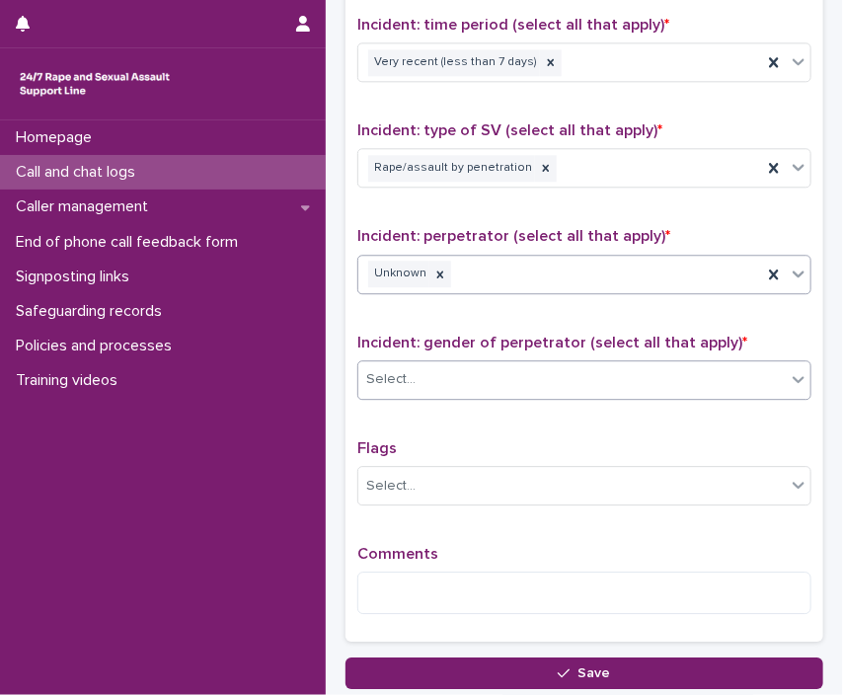
click at [633, 365] on div "Select..." at bounding box center [571, 379] width 427 height 33
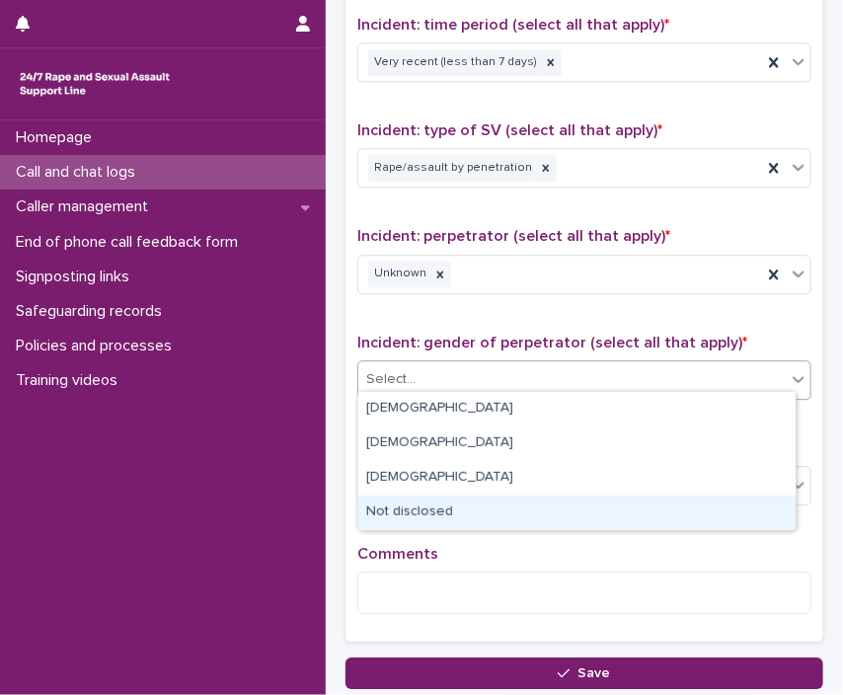
click at [418, 515] on div "Not disclosed" at bounding box center [576, 512] width 437 height 35
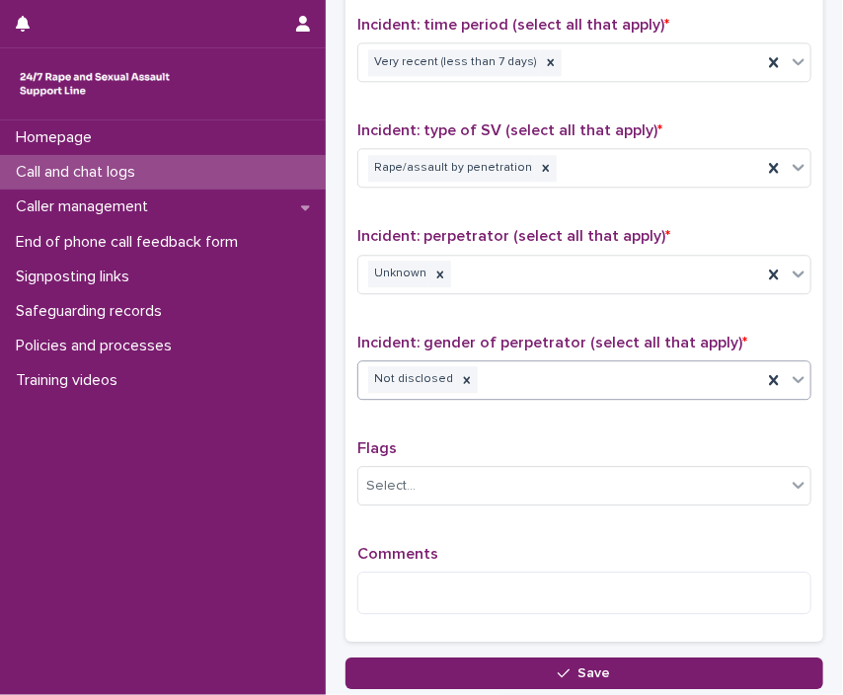
click at [405, 557] on div "Comments" at bounding box center [584, 587] width 454 height 85
click at [406, 579] on textarea at bounding box center [584, 592] width 454 height 42
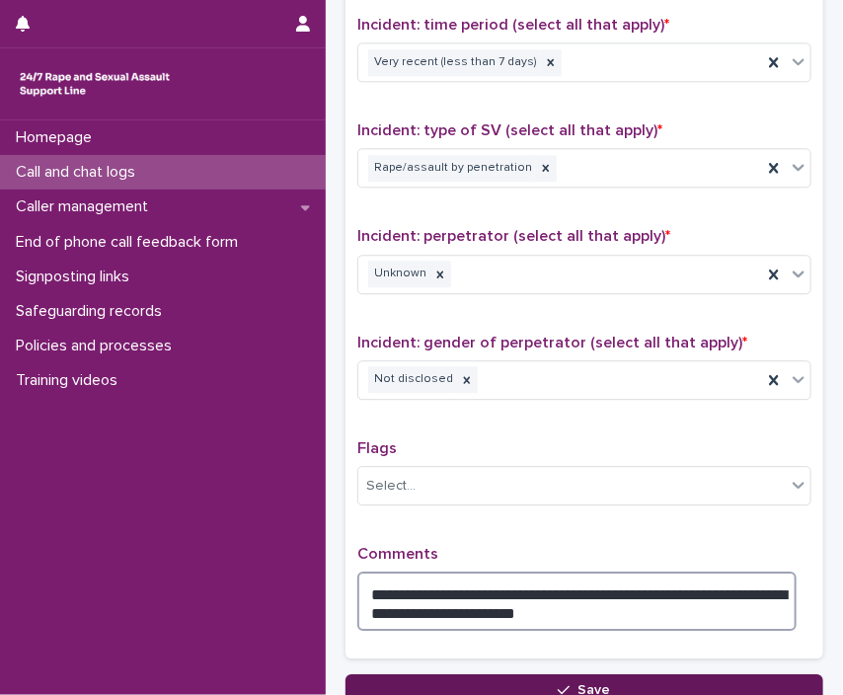
type textarea "**********"
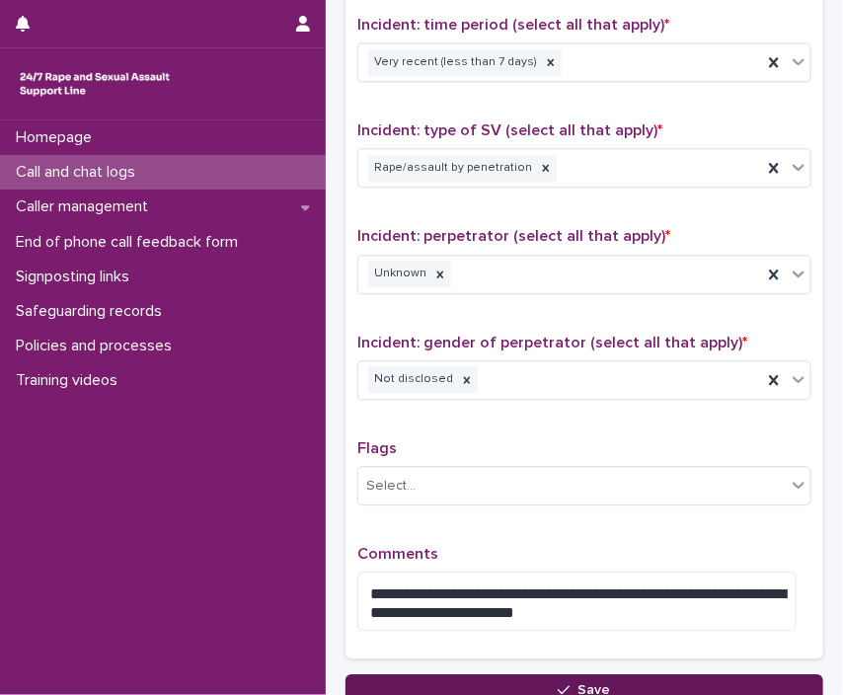
click at [434, 674] on button "Save" at bounding box center [584, 690] width 478 height 32
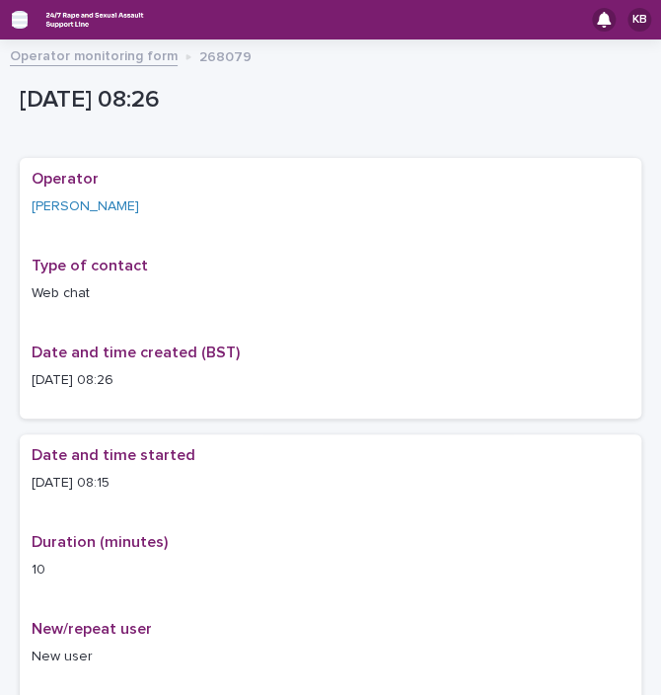
click at [21, 14] on icon "button" at bounding box center [20, 20] width 16 height 14
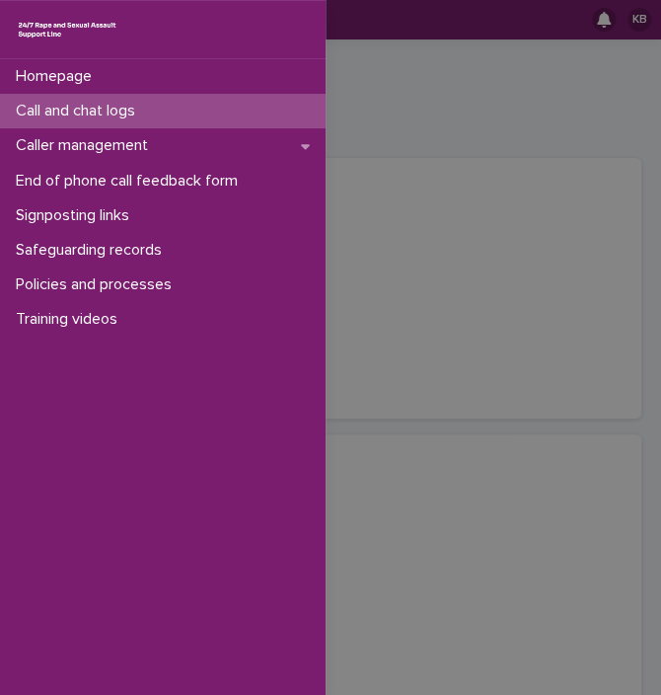
click at [59, 105] on p "Call and chat logs" at bounding box center [79, 111] width 143 height 19
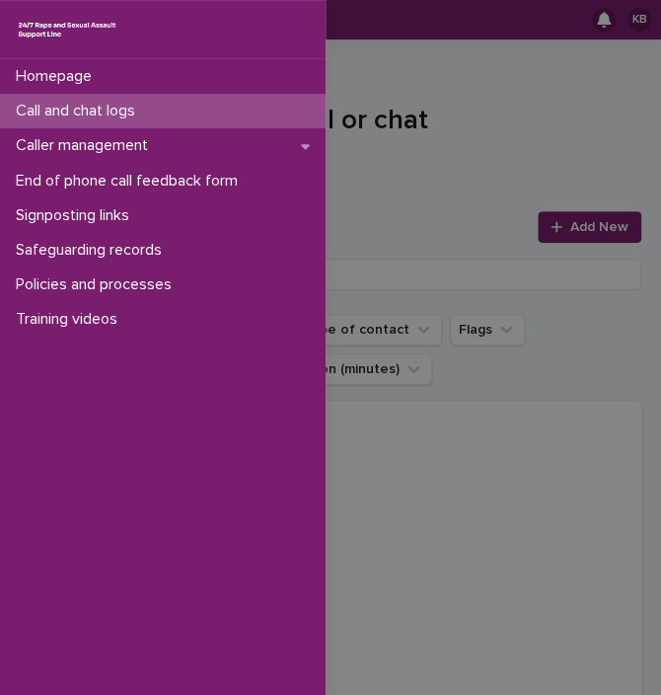
click at [178, 110] on div "Call and chat logs" at bounding box center [163, 111] width 326 height 35
click at [569, 227] on div "Homepage Call and chat logs Caller management End of phone call feedback form S…" at bounding box center [330, 347] width 661 height 695
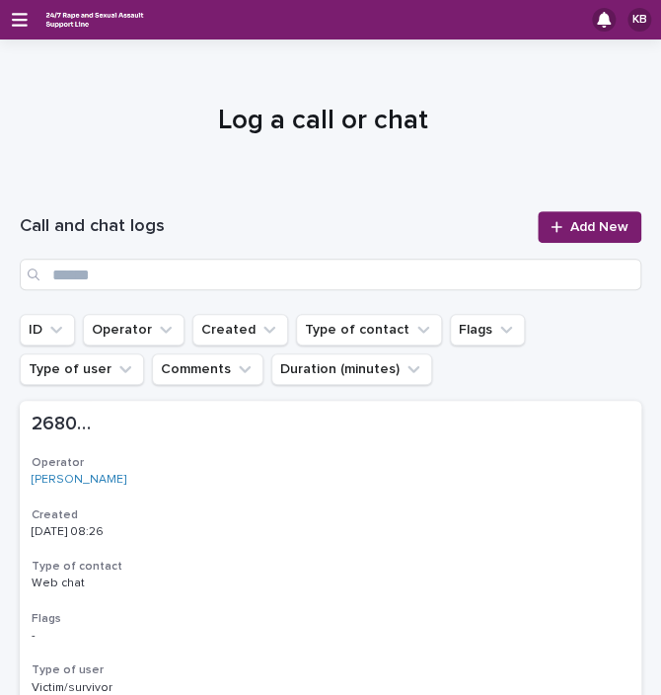
click at [570, 227] on span "Add New" at bounding box center [599, 227] width 58 height 14
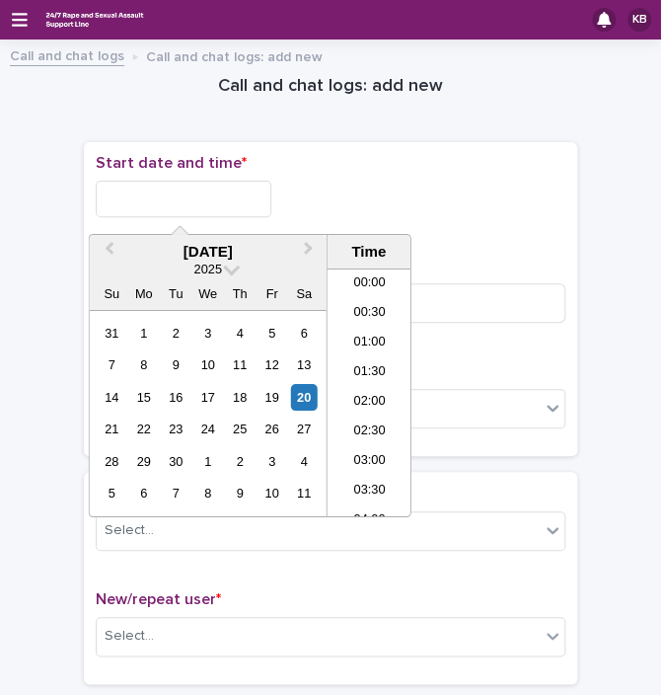
click at [226, 193] on input "text" at bounding box center [184, 199] width 176 height 37
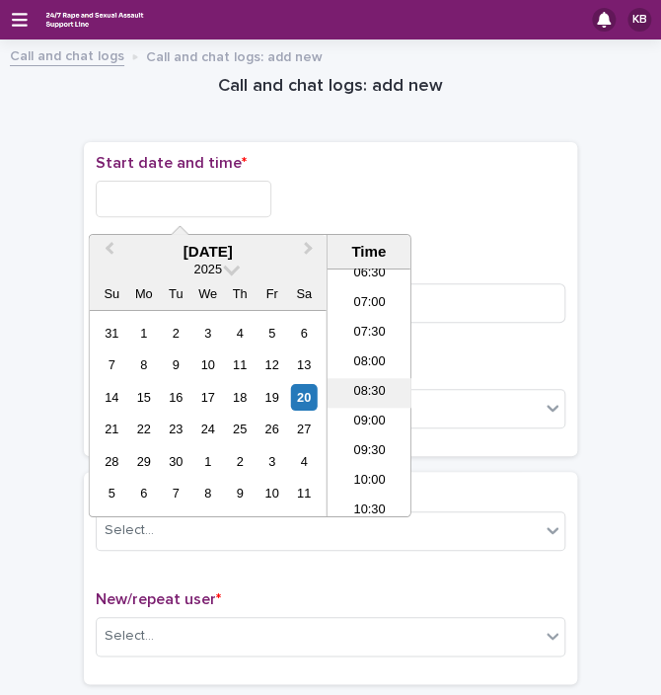
click at [343, 378] on li "08:30" at bounding box center [370, 393] width 84 height 30
type input "**********"
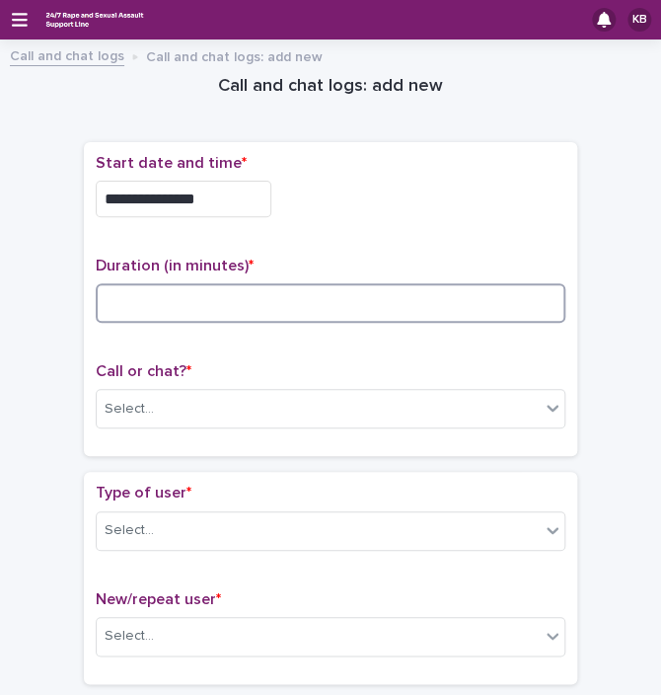
click at [284, 297] on input at bounding box center [331, 302] width 470 height 39
type input "**"
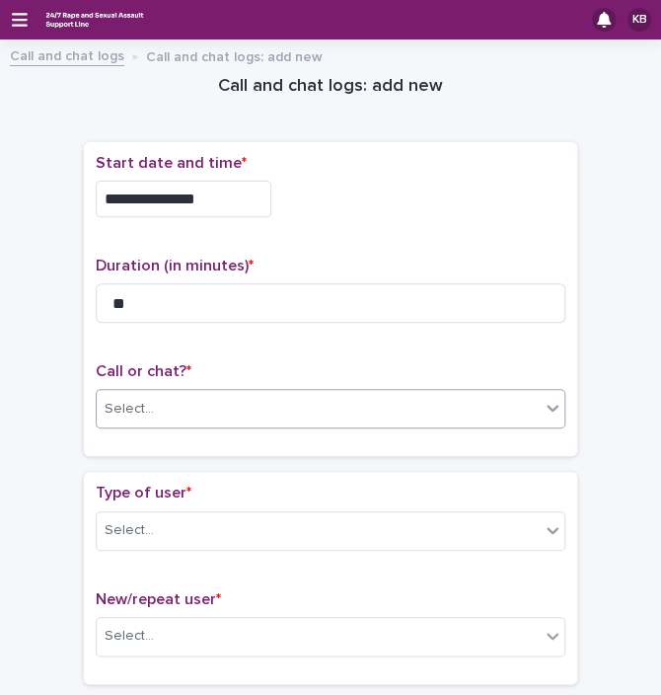
click at [221, 403] on div "Select..." at bounding box center [318, 409] width 443 height 33
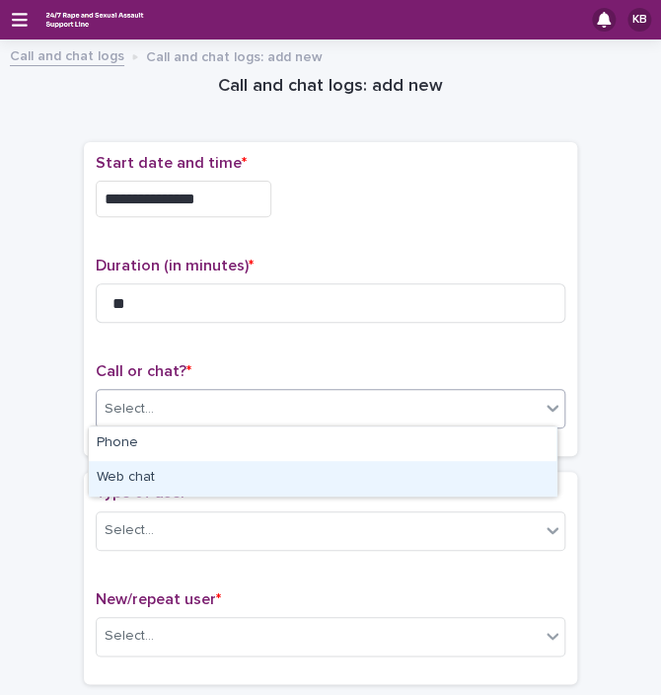
click at [183, 470] on div "Web chat" at bounding box center [323, 478] width 468 height 35
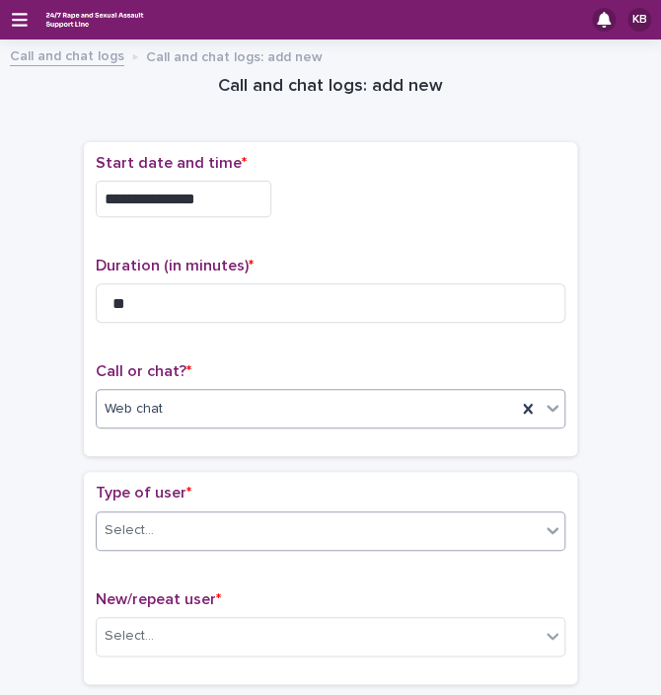
click at [177, 518] on div "Select..." at bounding box center [318, 530] width 443 height 33
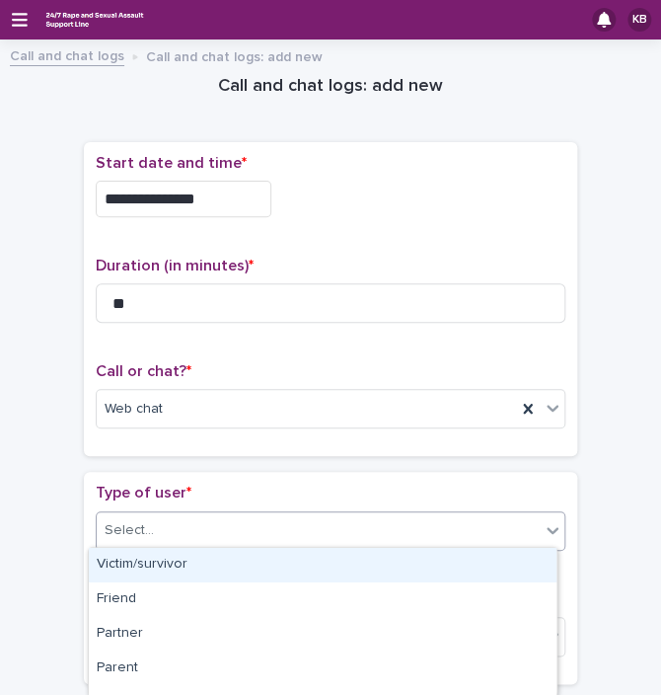
click at [170, 567] on div "Victim/survivor" at bounding box center [323, 565] width 468 height 35
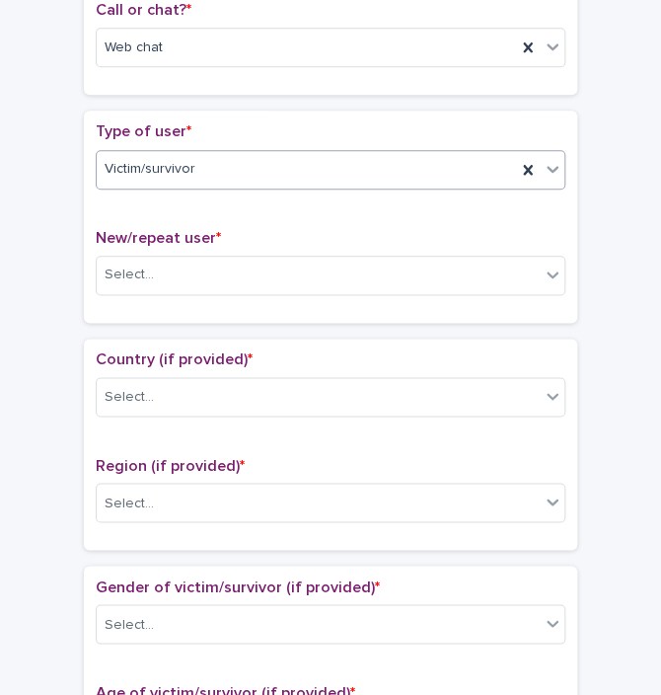
scroll to position [377, 0]
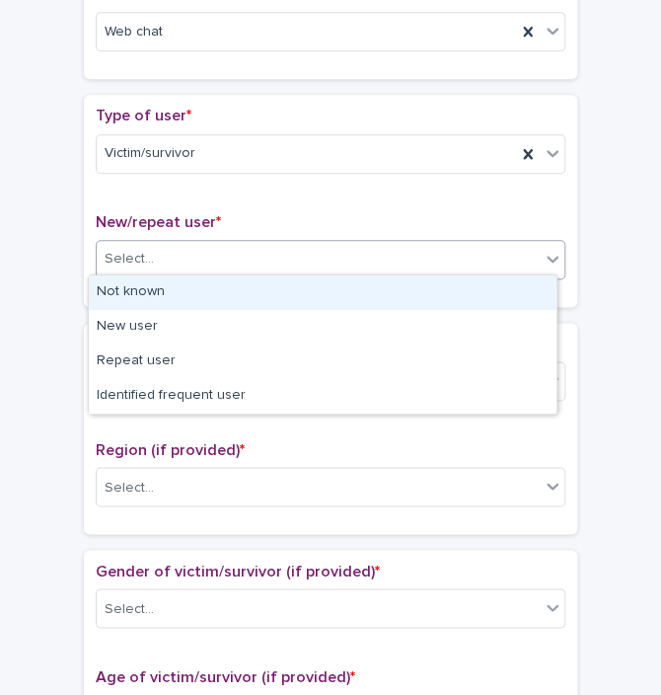
click at [144, 243] on div "Select..." at bounding box center [318, 259] width 443 height 33
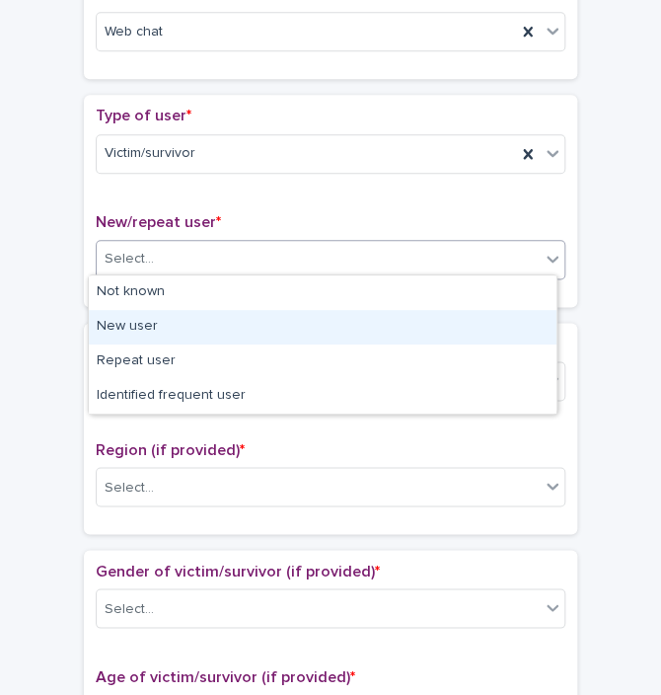
click at [150, 311] on div "New user" at bounding box center [323, 327] width 468 height 35
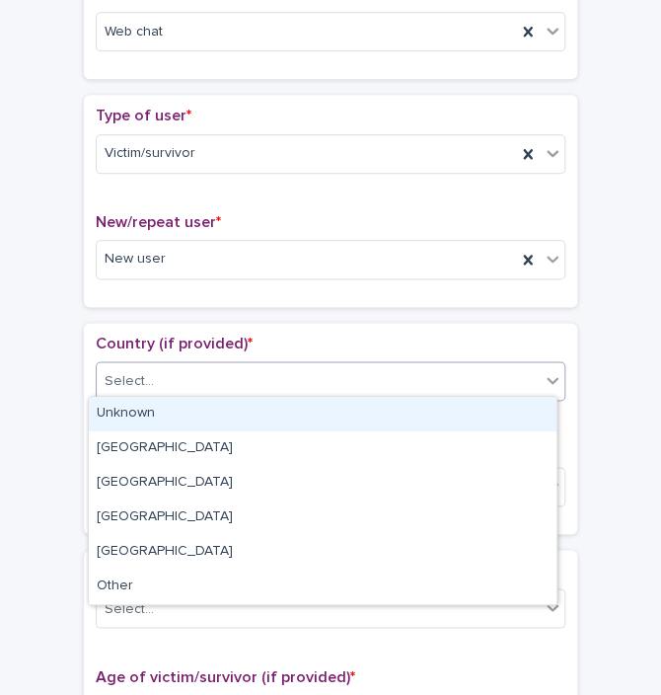
click at [157, 369] on div "Select..." at bounding box center [318, 381] width 443 height 33
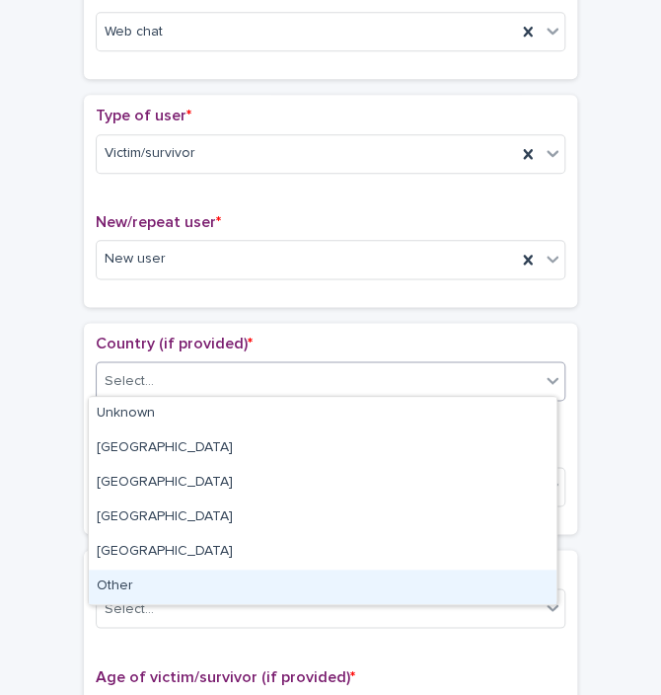
click at [134, 578] on div "Other" at bounding box center [323, 586] width 468 height 35
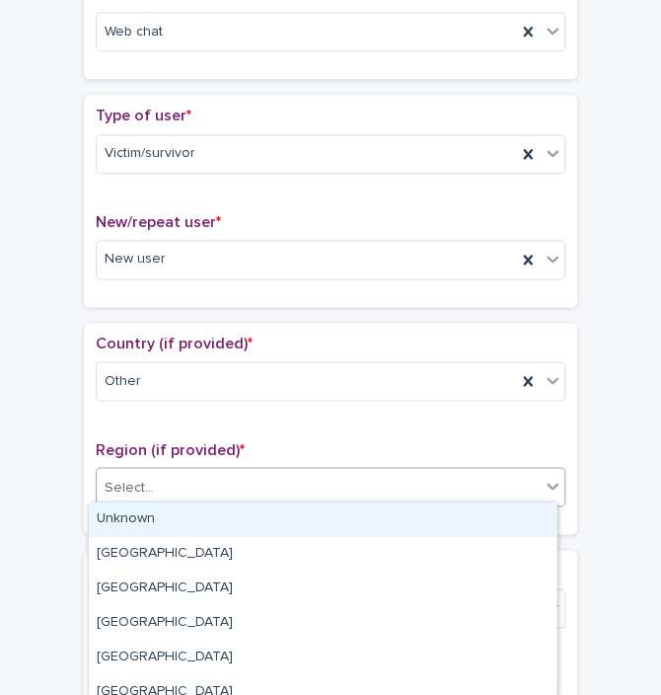
click at [149, 467] on div "Select..." at bounding box center [331, 486] width 470 height 39
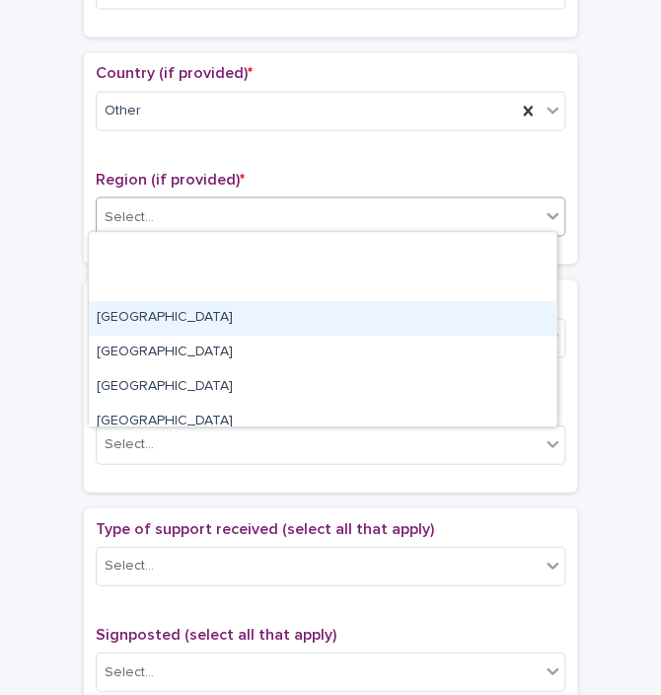
scroll to position [186, 0]
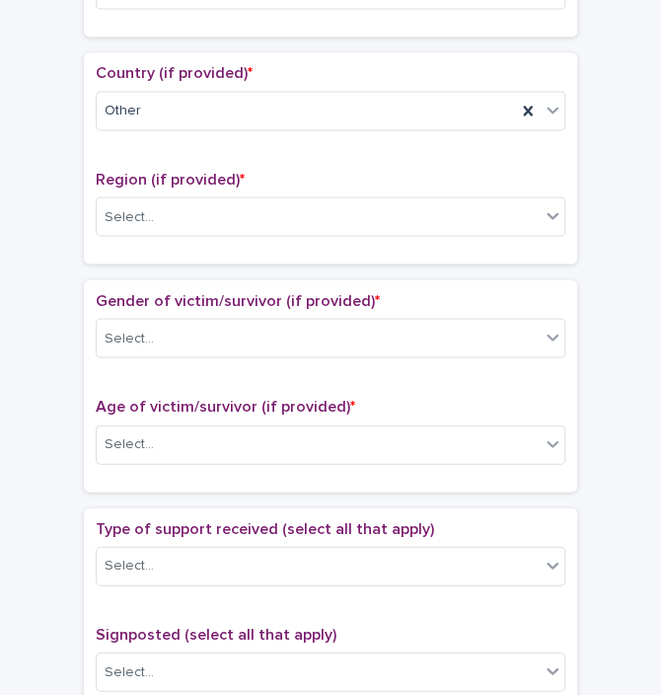
click at [588, 356] on div "**********" at bounding box center [331, 404] width 622 height 2000
click at [305, 111] on div "Other" at bounding box center [306, 111] width 419 height 33
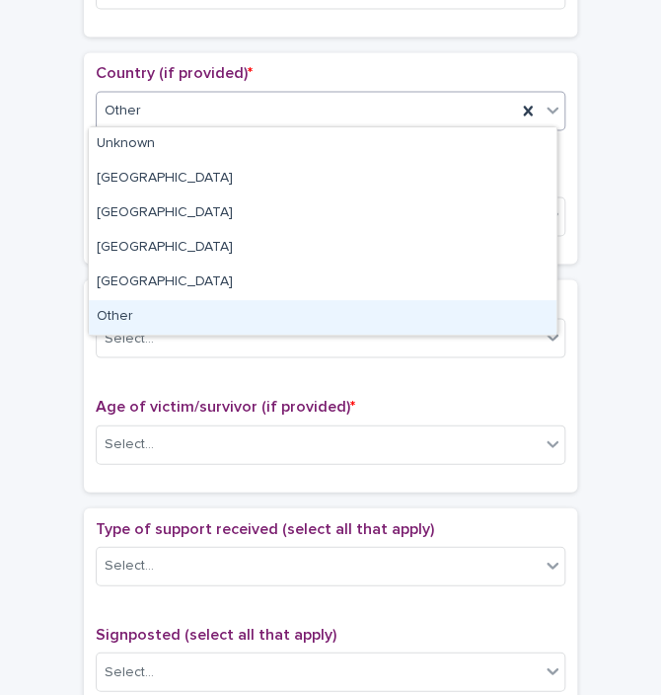
click at [120, 321] on div "Other" at bounding box center [323, 317] width 468 height 35
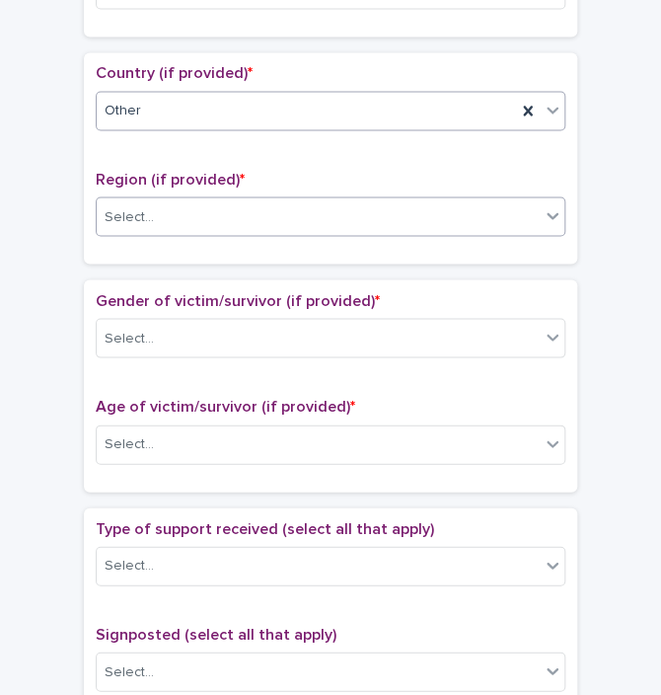
click at [164, 211] on div "Select..." at bounding box center [318, 216] width 443 height 33
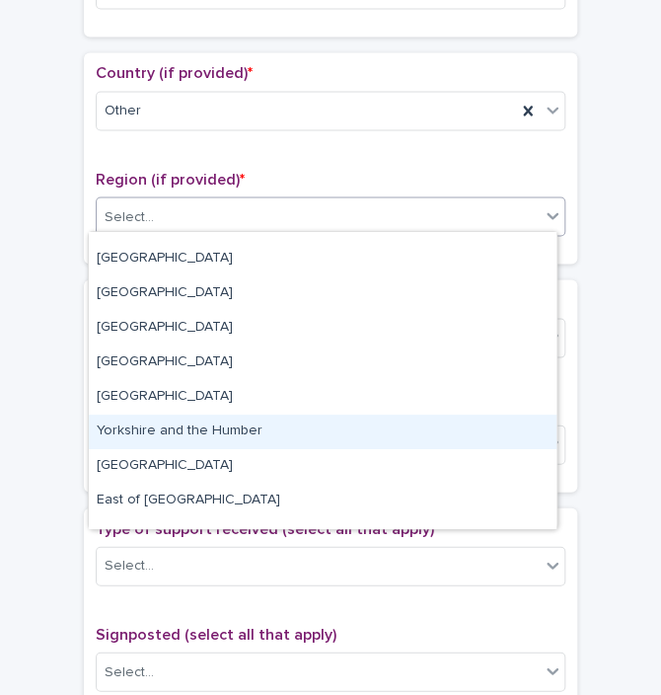
scroll to position [83, 0]
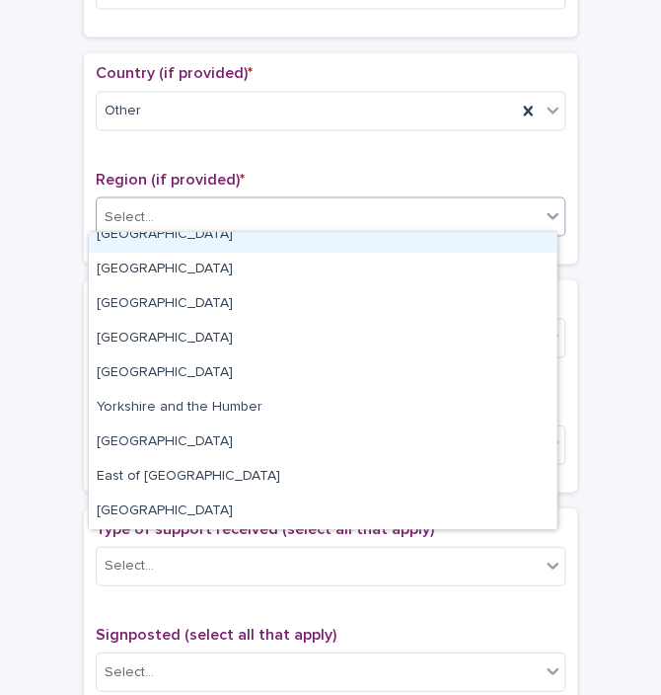
click at [196, 205] on div "Select..." at bounding box center [318, 216] width 443 height 33
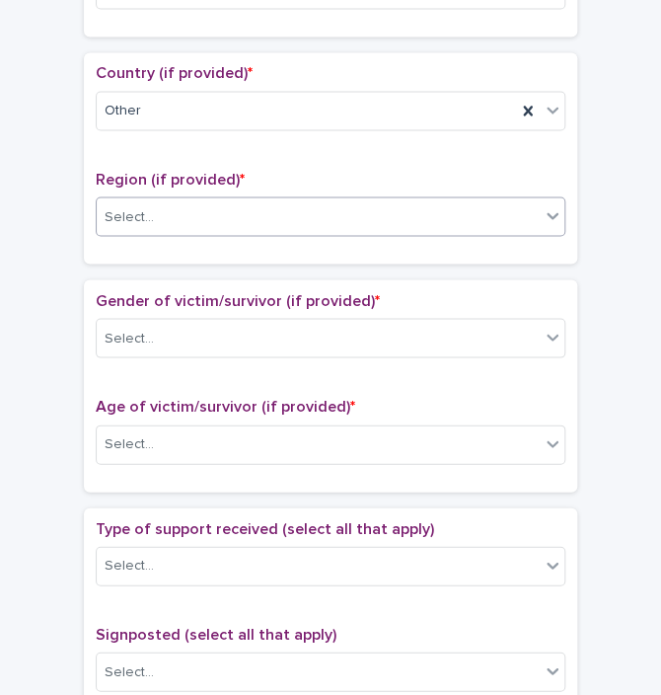
click at [196, 205] on div "Select..." at bounding box center [318, 216] width 443 height 33
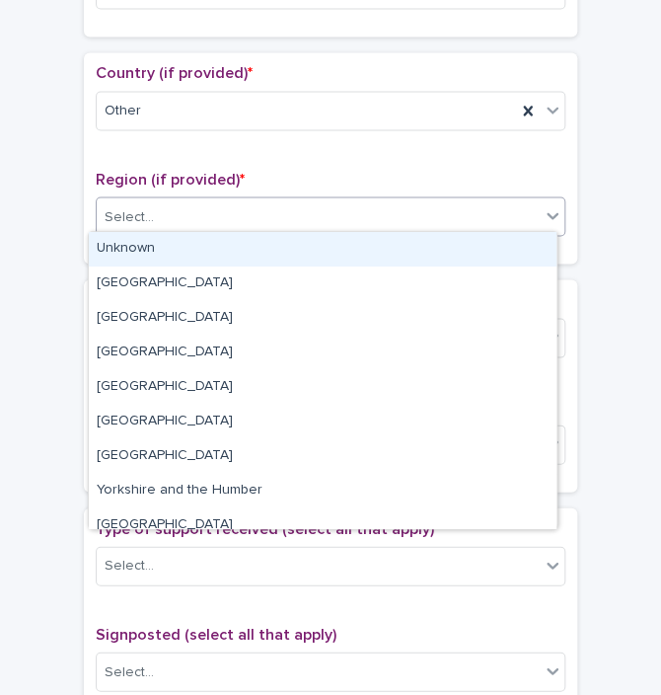
click at [180, 236] on div "Unknown" at bounding box center [323, 249] width 468 height 35
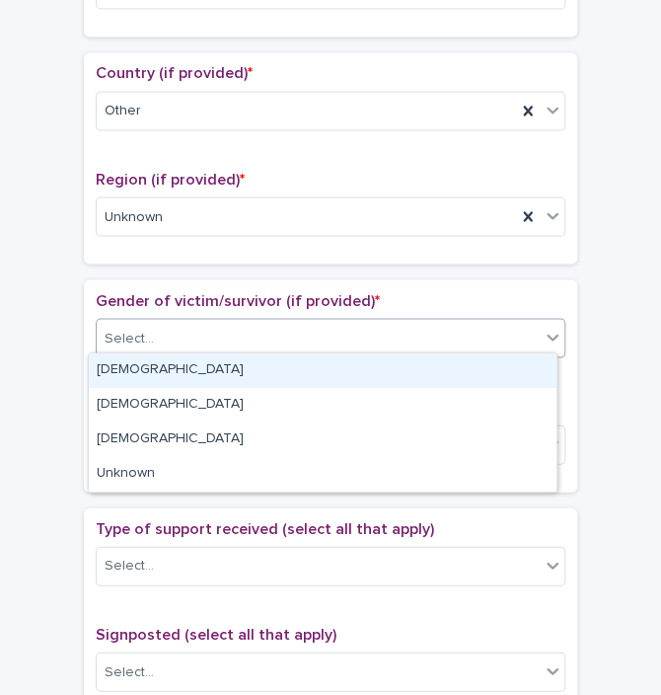
click at [169, 341] on div "Select..." at bounding box center [318, 338] width 443 height 33
click at [166, 367] on div "[DEMOGRAPHIC_DATA]" at bounding box center [323, 370] width 468 height 35
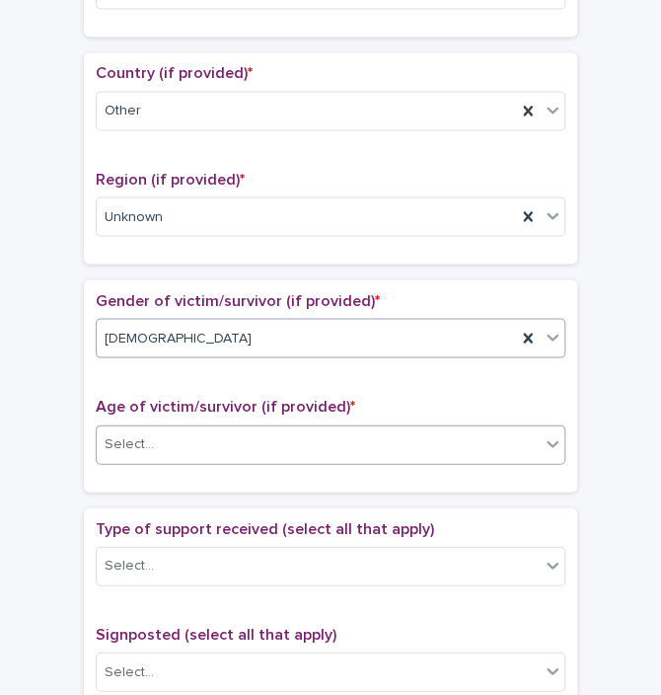
click at [162, 441] on div "Select..." at bounding box center [318, 443] width 443 height 33
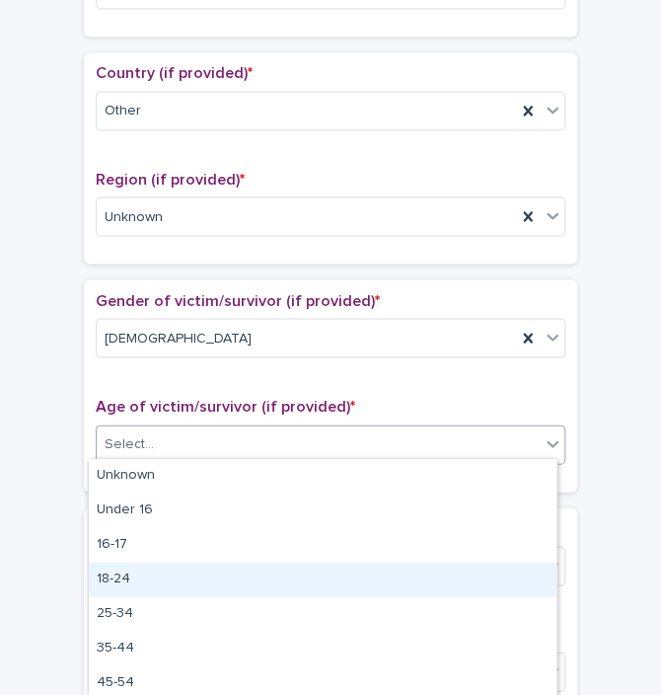
click at [136, 575] on div "18-24" at bounding box center [323, 580] width 468 height 35
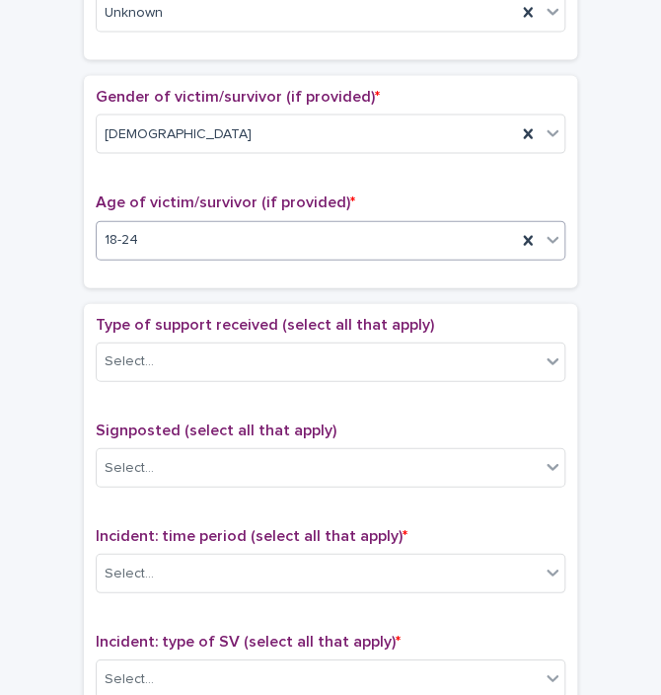
scroll to position [900, 0]
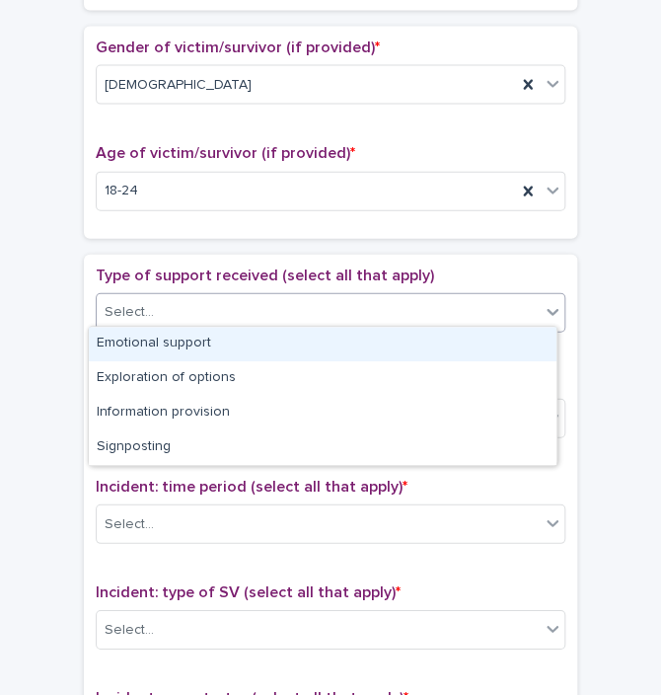
click at [359, 296] on div "Select..." at bounding box center [318, 312] width 443 height 33
click at [225, 346] on div "Emotional support" at bounding box center [323, 344] width 468 height 35
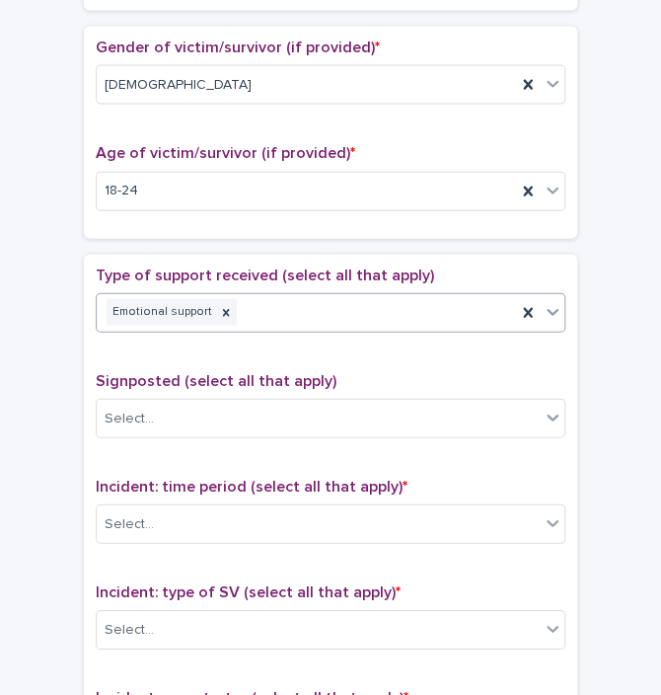
click at [292, 315] on div "Emotional support" at bounding box center [306, 312] width 419 height 35
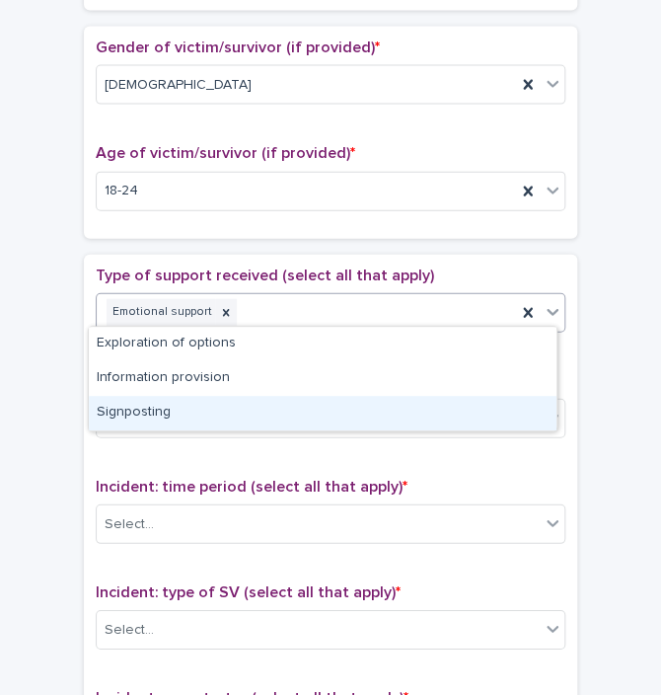
click at [202, 407] on div "Signposting" at bounding box center [323, 413] width 468 height 35
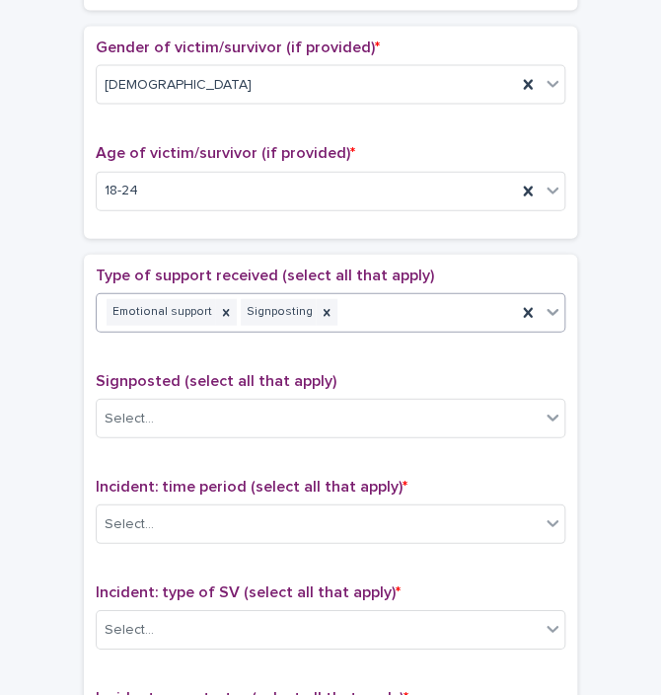
click at [391, 309] on div "Emotional support Signposting" at bounding box center [306, 312] width 419 height 35
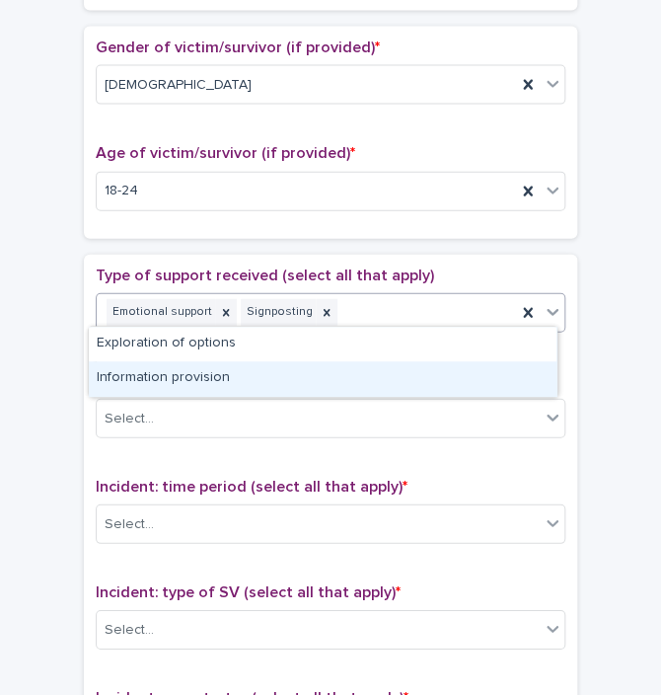
click at [367, 364] on div "Information provision" at bounding box center [323, 378] width 468 height 35
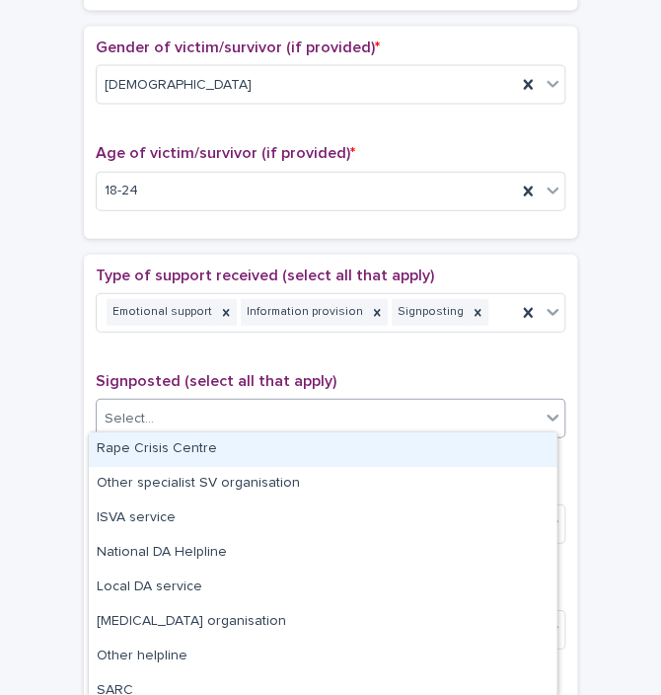
click at [325, 403] on div "Select..." at bounding box center [318, 419] width 443 height 33
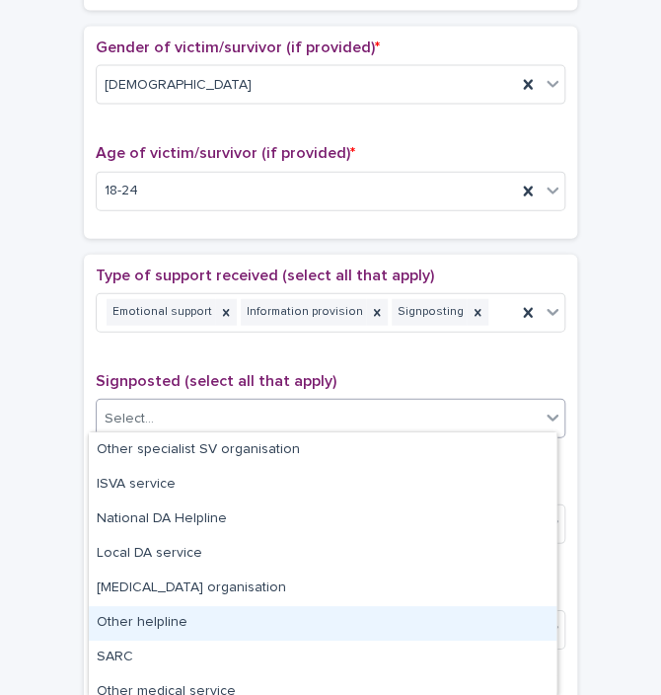
scroll to position [0, 0]
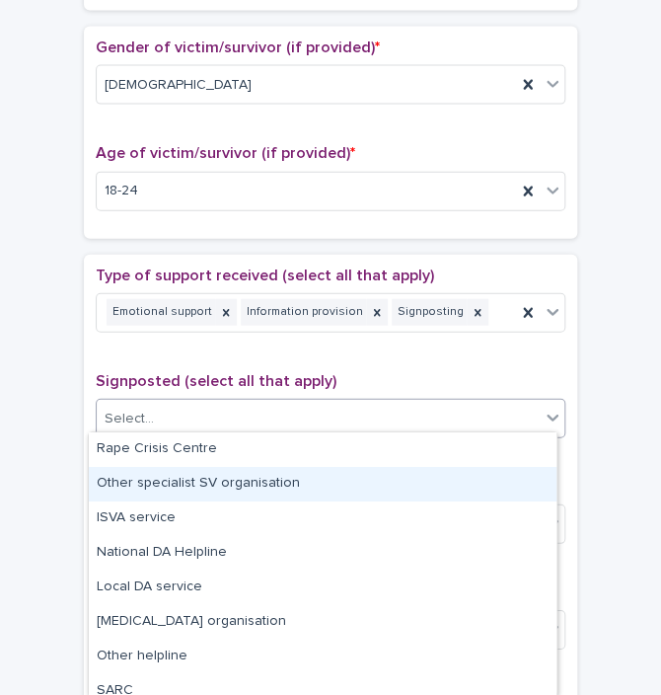
click at [312, 491] on div "Other specialist SV organisation" at bounding box center [323, 484] width 468 height 35
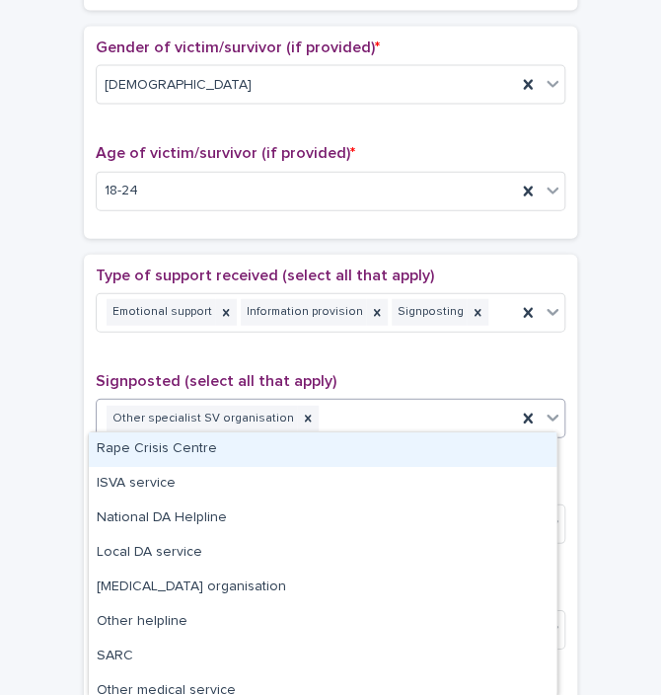
click at [351, 412] on div "Other specialist SV organisation" at bounding box center [306, 419] width 419 height 35
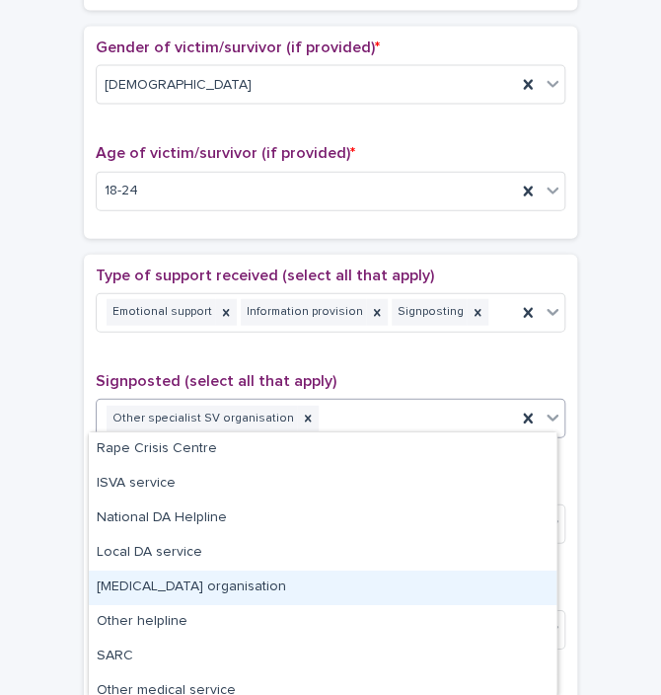
click at [271, 591] on div "[MEDICAL_DATA] organisation" at bounding box center [323, 587] width 468 height 35
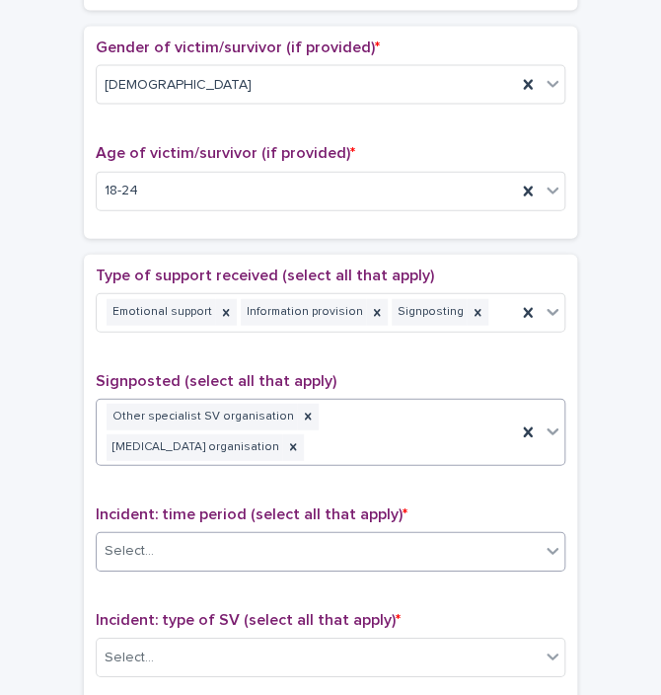
click at [360, 535] on div "Select..." at bounding box center [318, 551] width 443 height 33
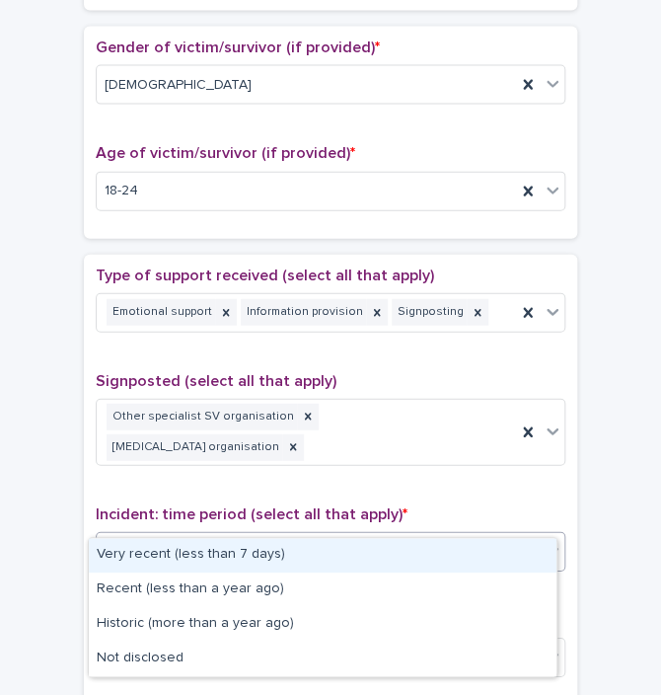
click at [355, 541] on div "Very recent (less than 7 days)" at bounding box center [323, 555] width 468 height 35
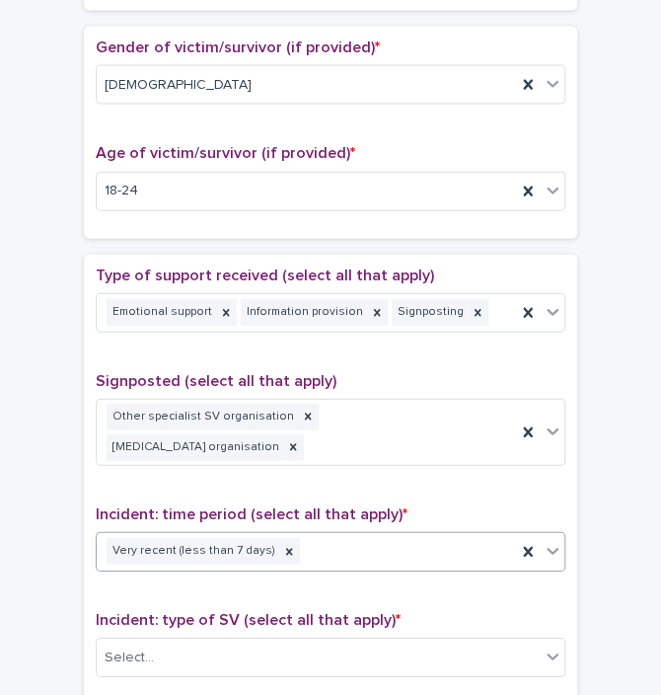
scroll to position [1247, 0]
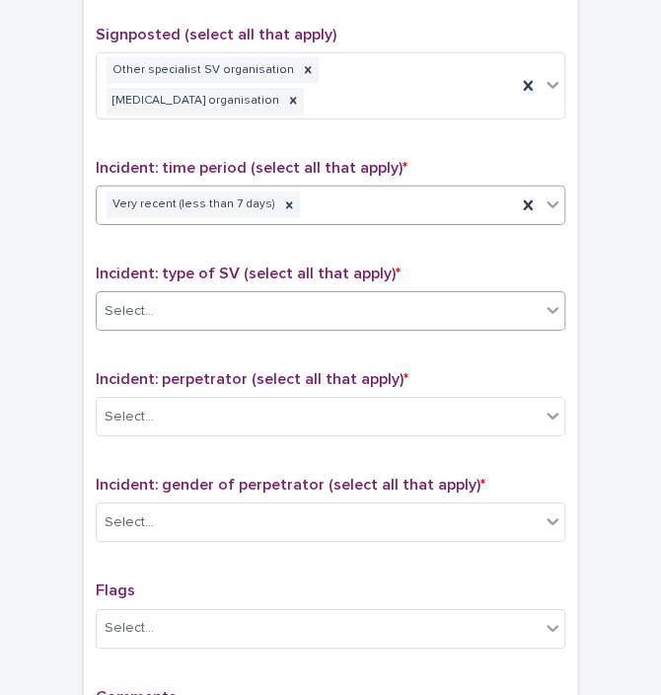
click at [265, 293] on div "Select..." at bounding box center [331, 310] width 470 height 39
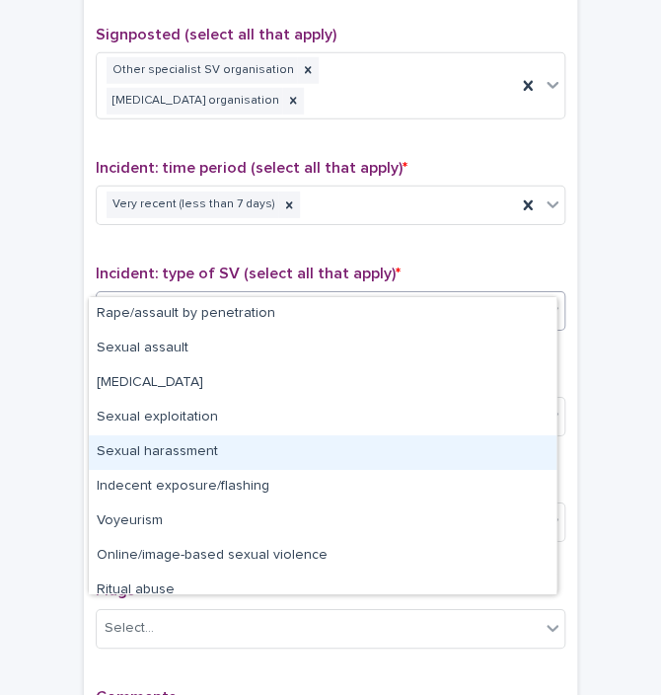
click at [203, 450] on div "Sexual harassment" at bounding box center [323, 452] width 468 height 35
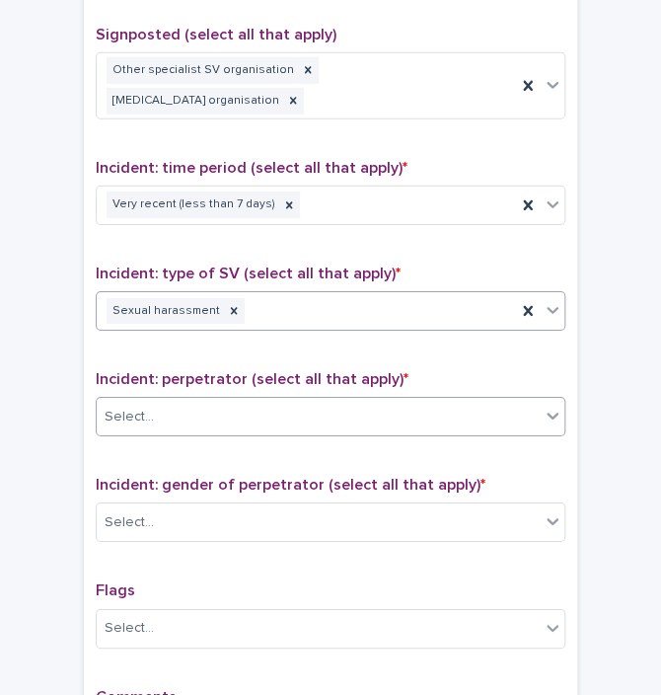
click at [187, 401] on div "Select..." at bounding box center [318, 417] width 443 height 33
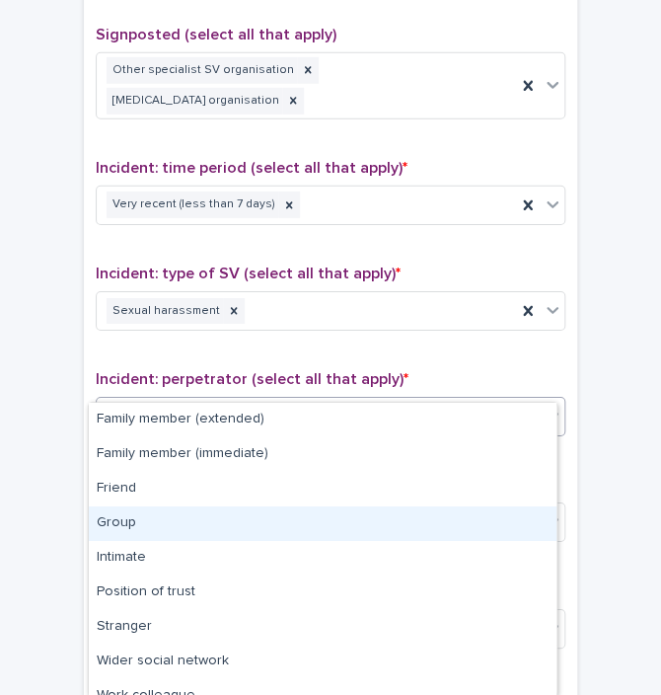
click at [142, 523] on div "Group" at bounding box center [323, 523] width 468 height 35
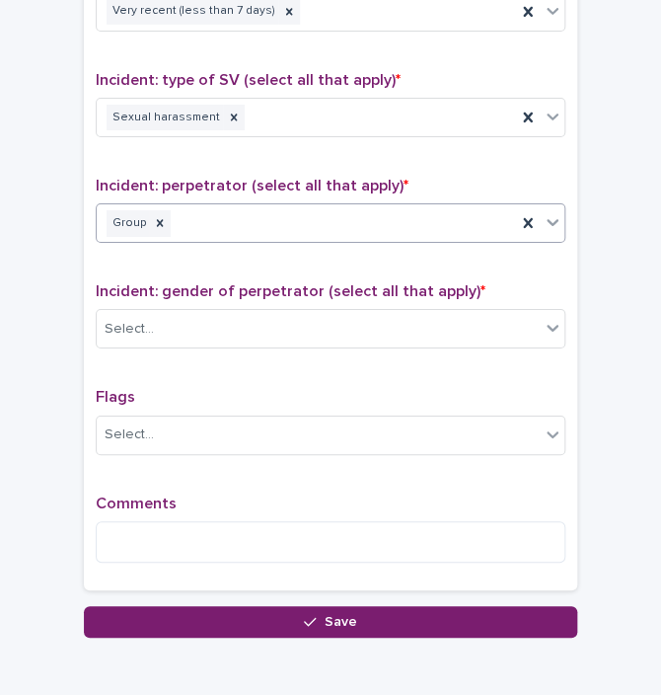
scroll to position [1476, 0]
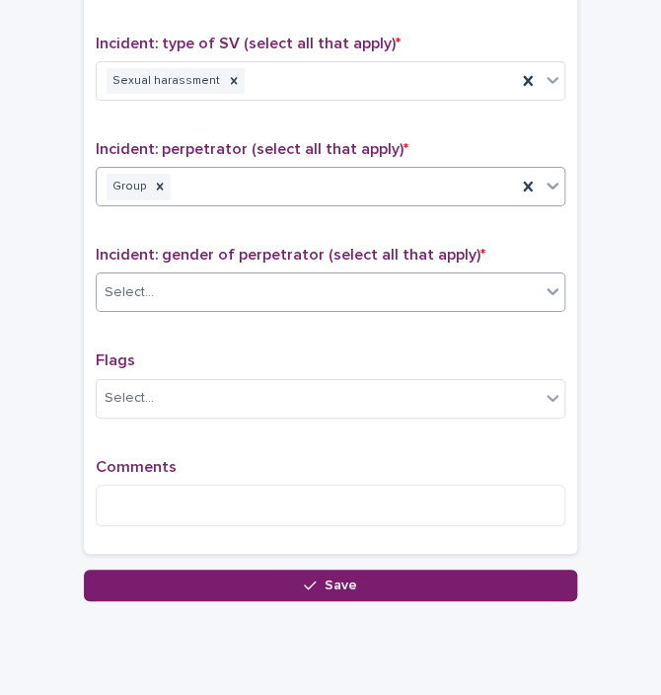
click at [357, 276] on div "Select..." at bounding box center [318, 292] width 443 height 33
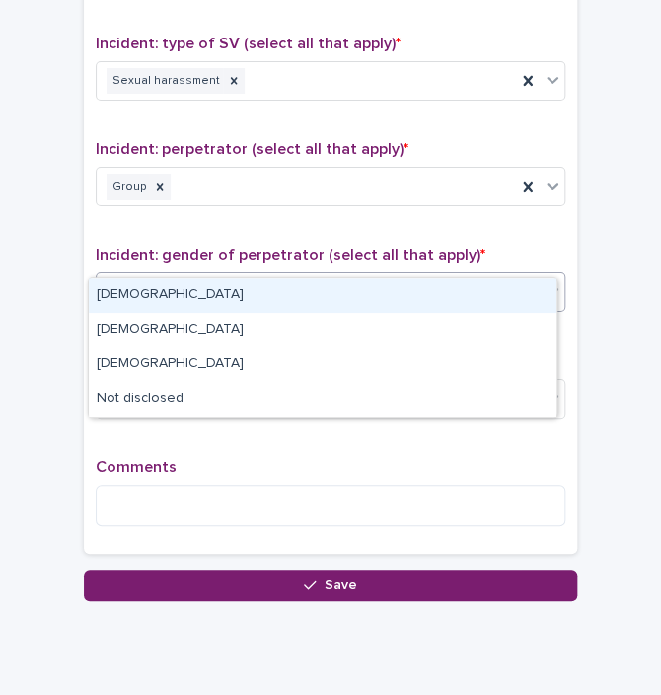
click at [333, 304] on div "[DEMOGRAPHIC_DATA]" at bounding box center [323, 295] width 468 height 35
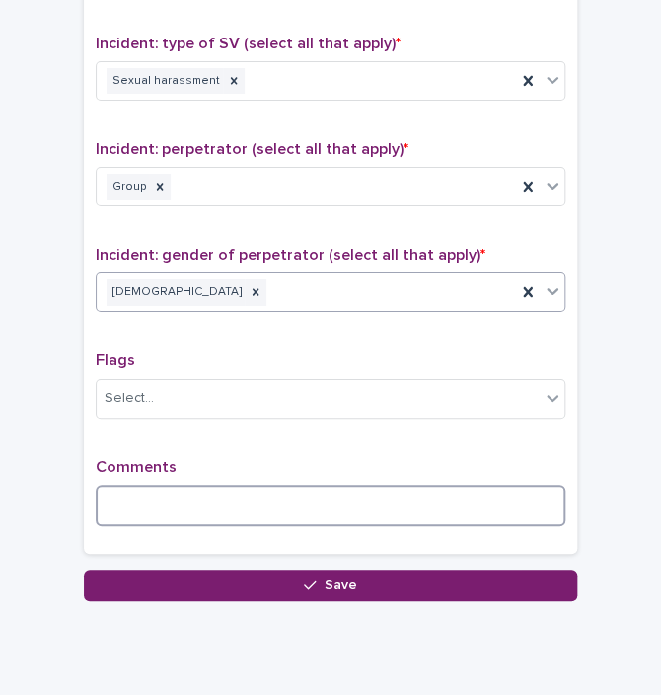
click at [248, 485] on textarea at bounding box center [331, 506] width 470 height 42
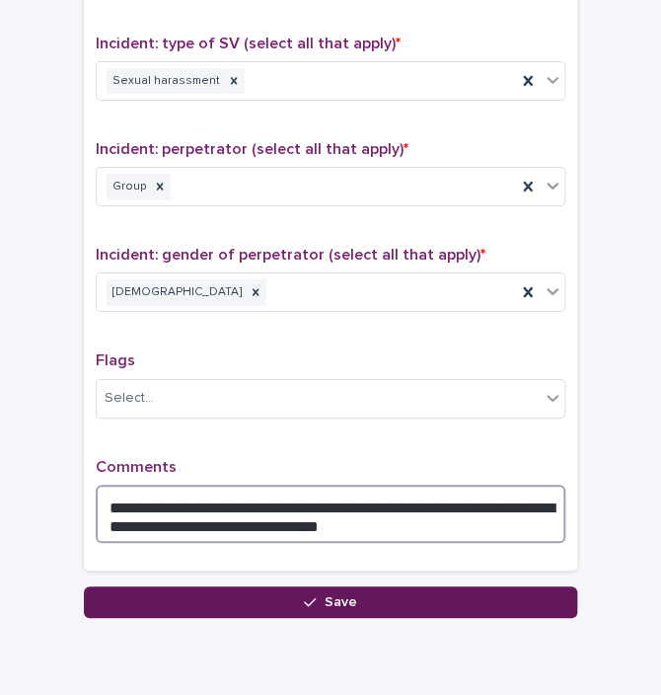
type textarea "**********"
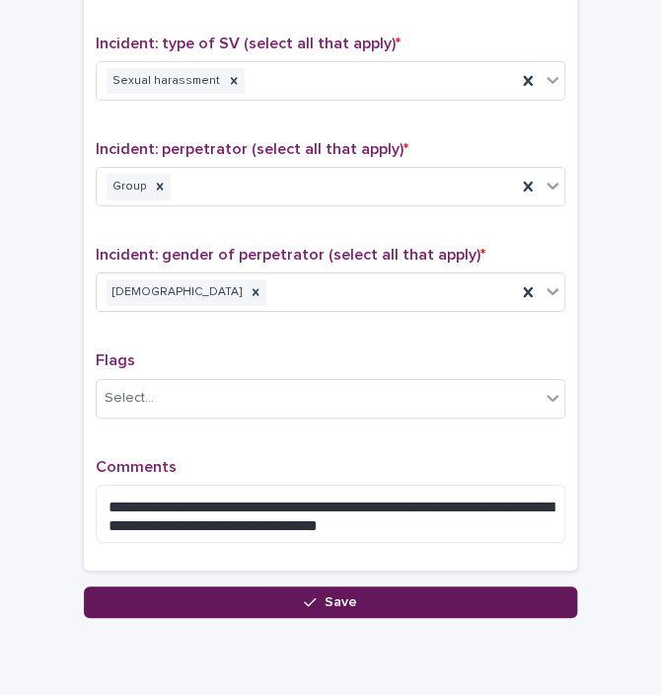
click at [325, 595] on span "Save" at bounding box center [341, 602] width 33 height 14
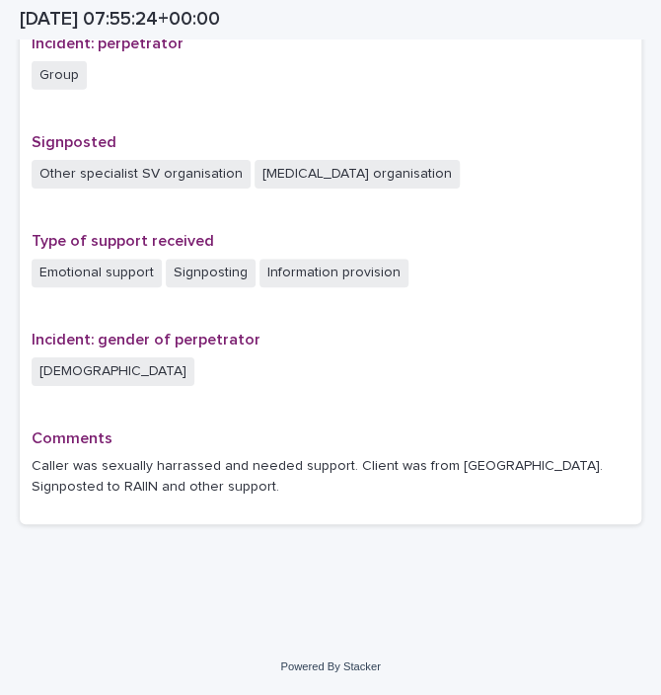
scroll to position [1232, 0]
